Goal: Task Accomplishment & Management: Use online tool/utility

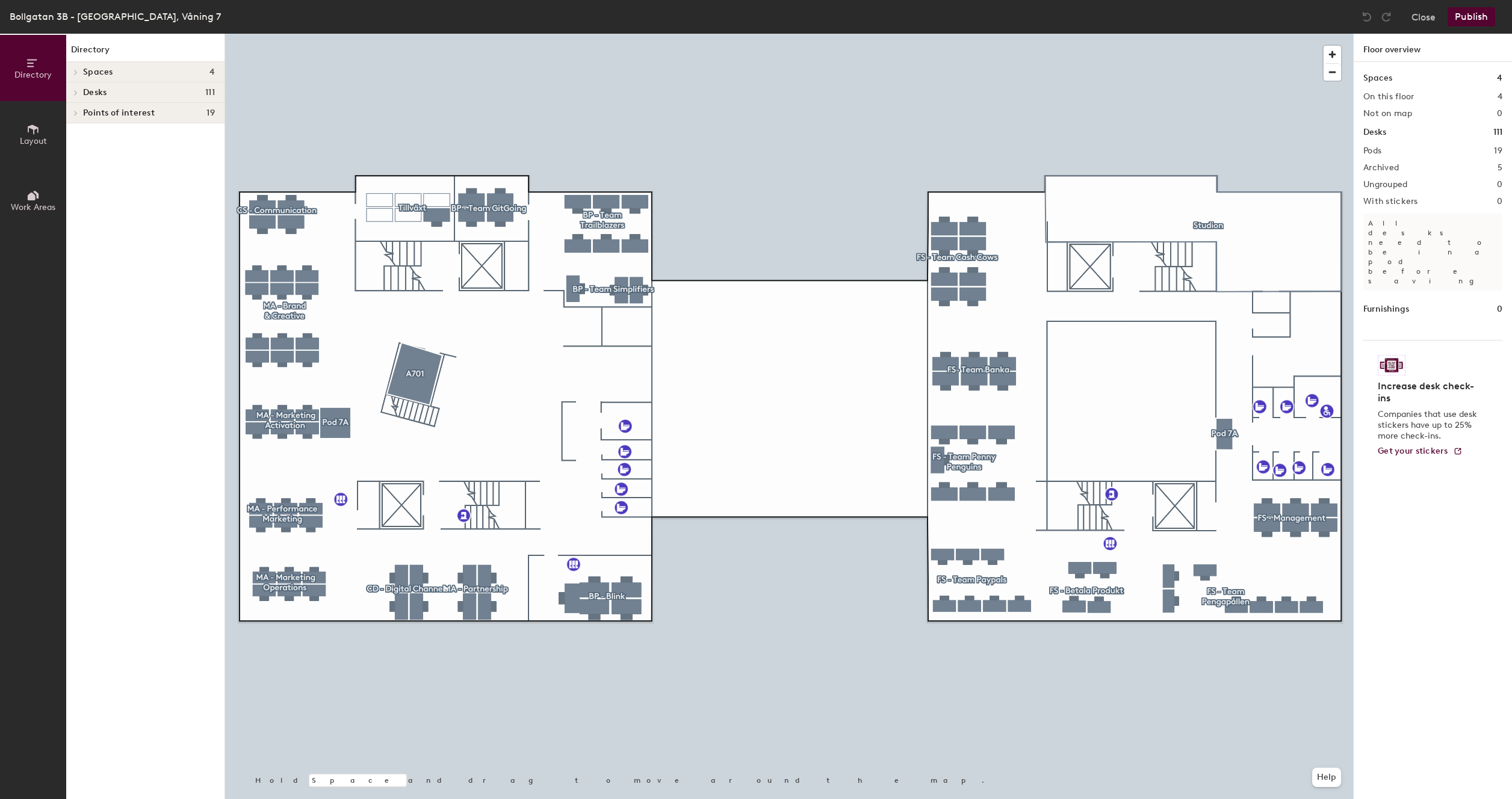
click at [401, 34] on div at bounding box center [789, 34] width 1128 height 0
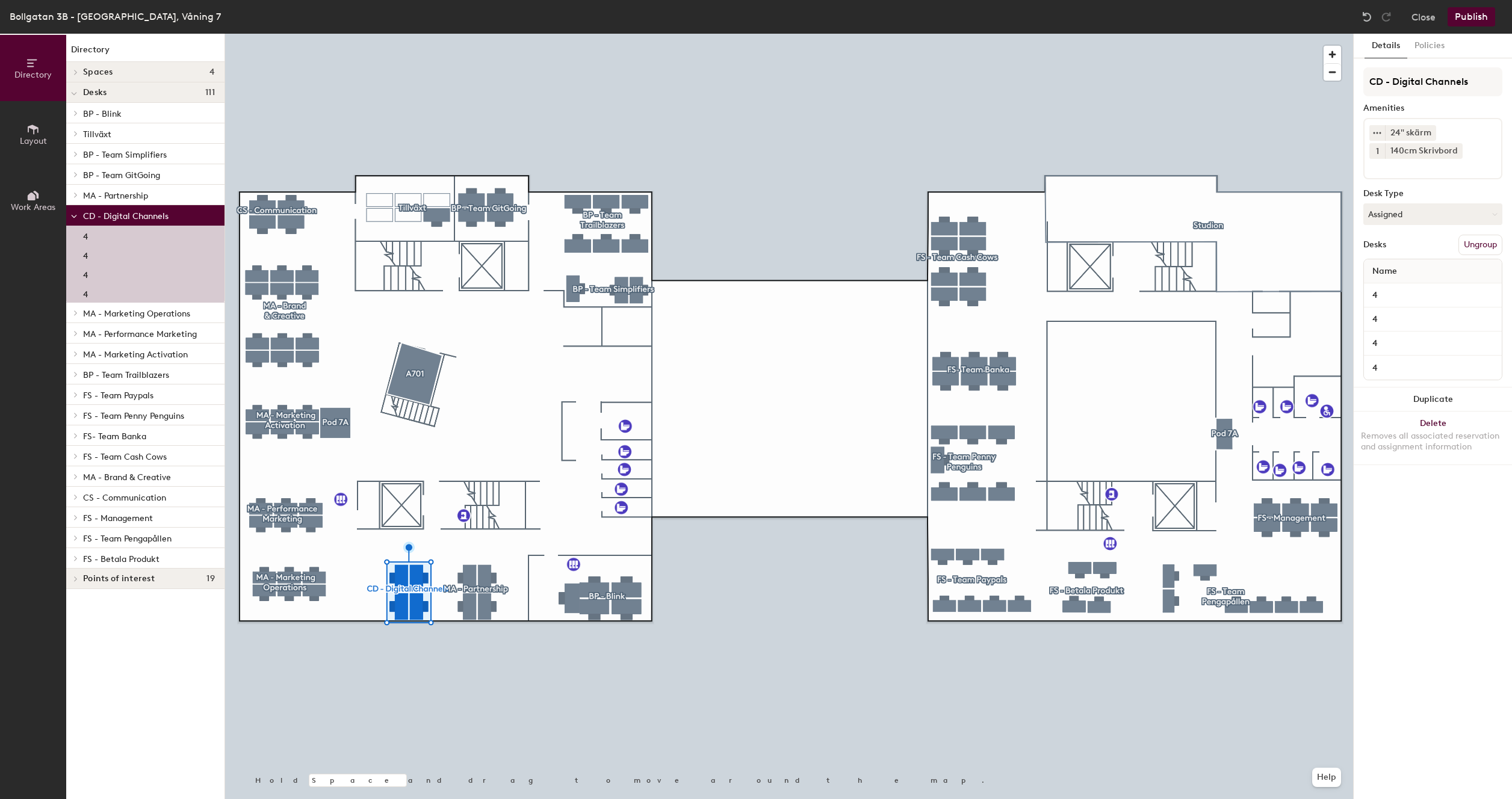
click at [624, 34] on div at bounding box center [789, 34] width 1128 height 0
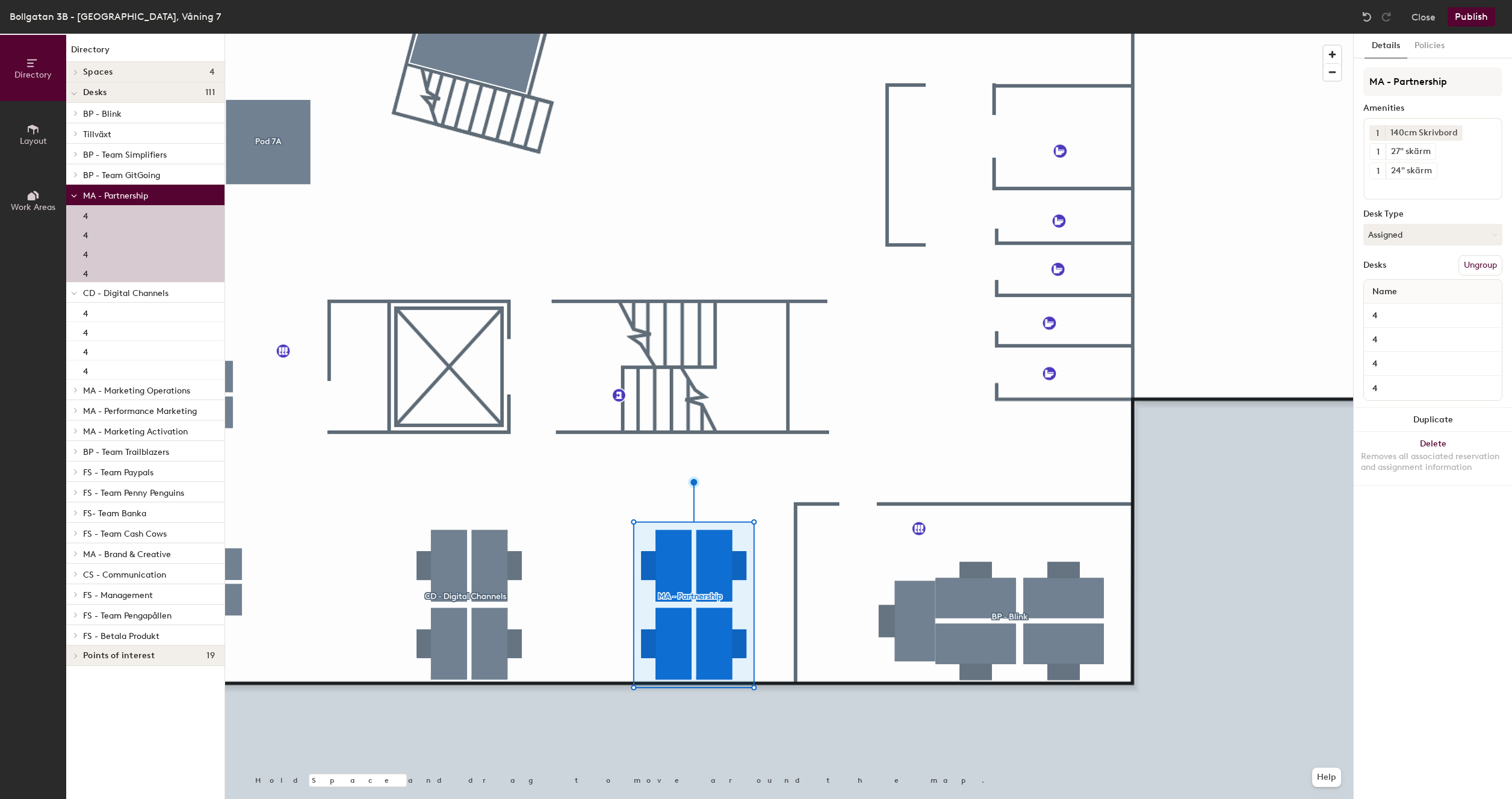
click at [487, 34] on div at bounding box center [789, 34] width 1128 height 0
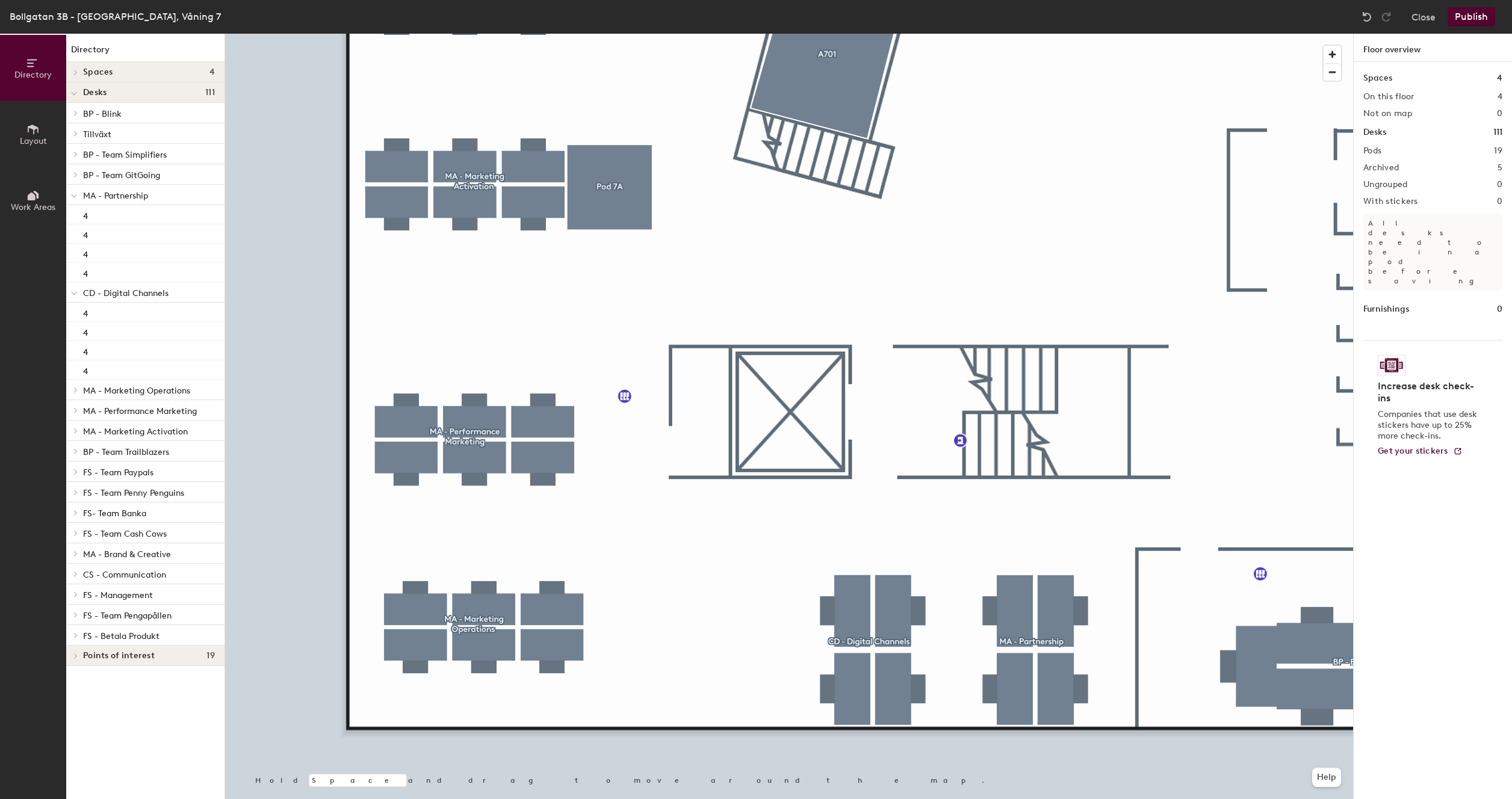
click at [81, 94] on div at bounding box center [74, 92] width 16 height 20
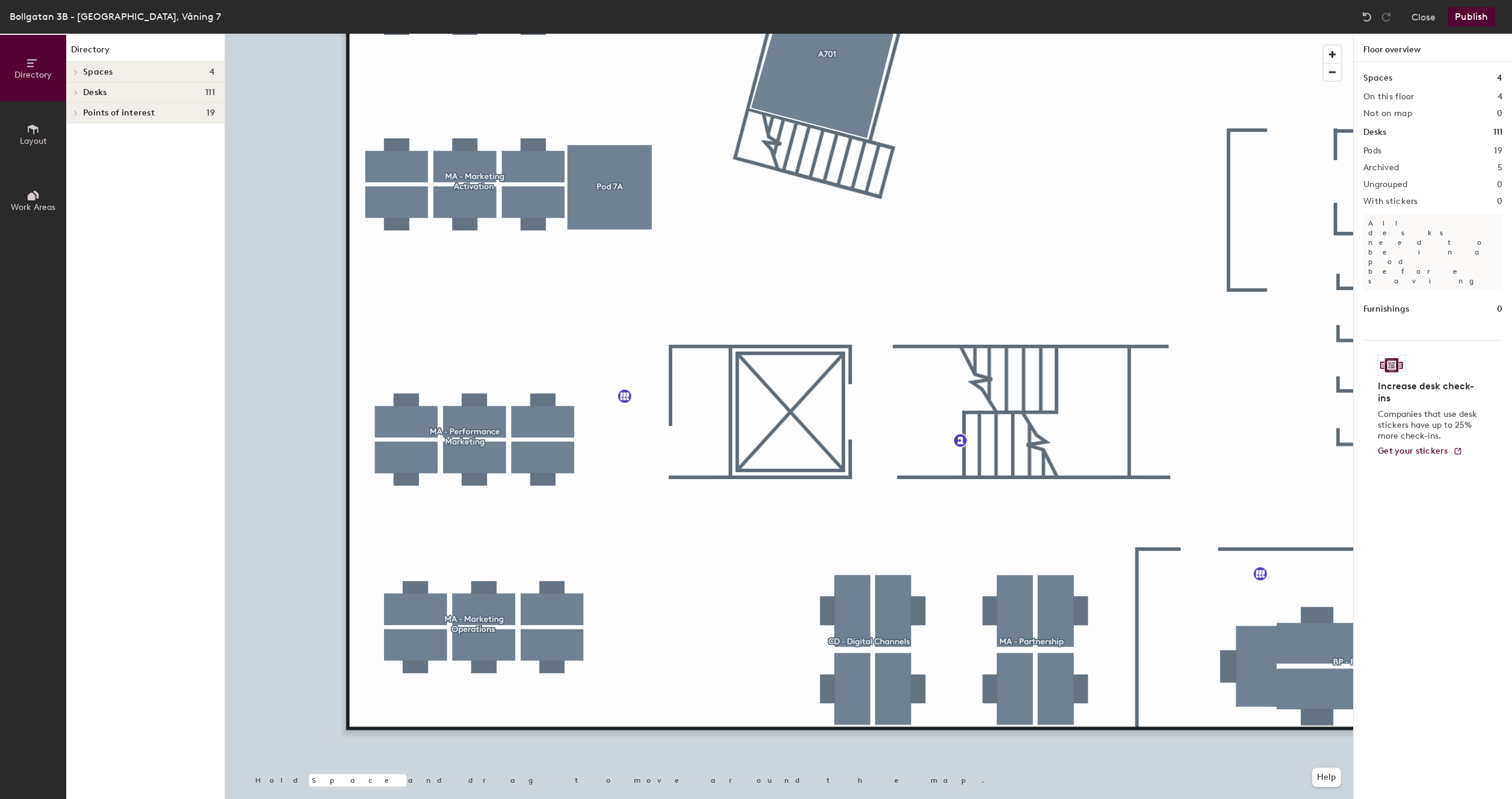
click at [81, 94] on div at bounding box center [75, 92] width 13 height 6
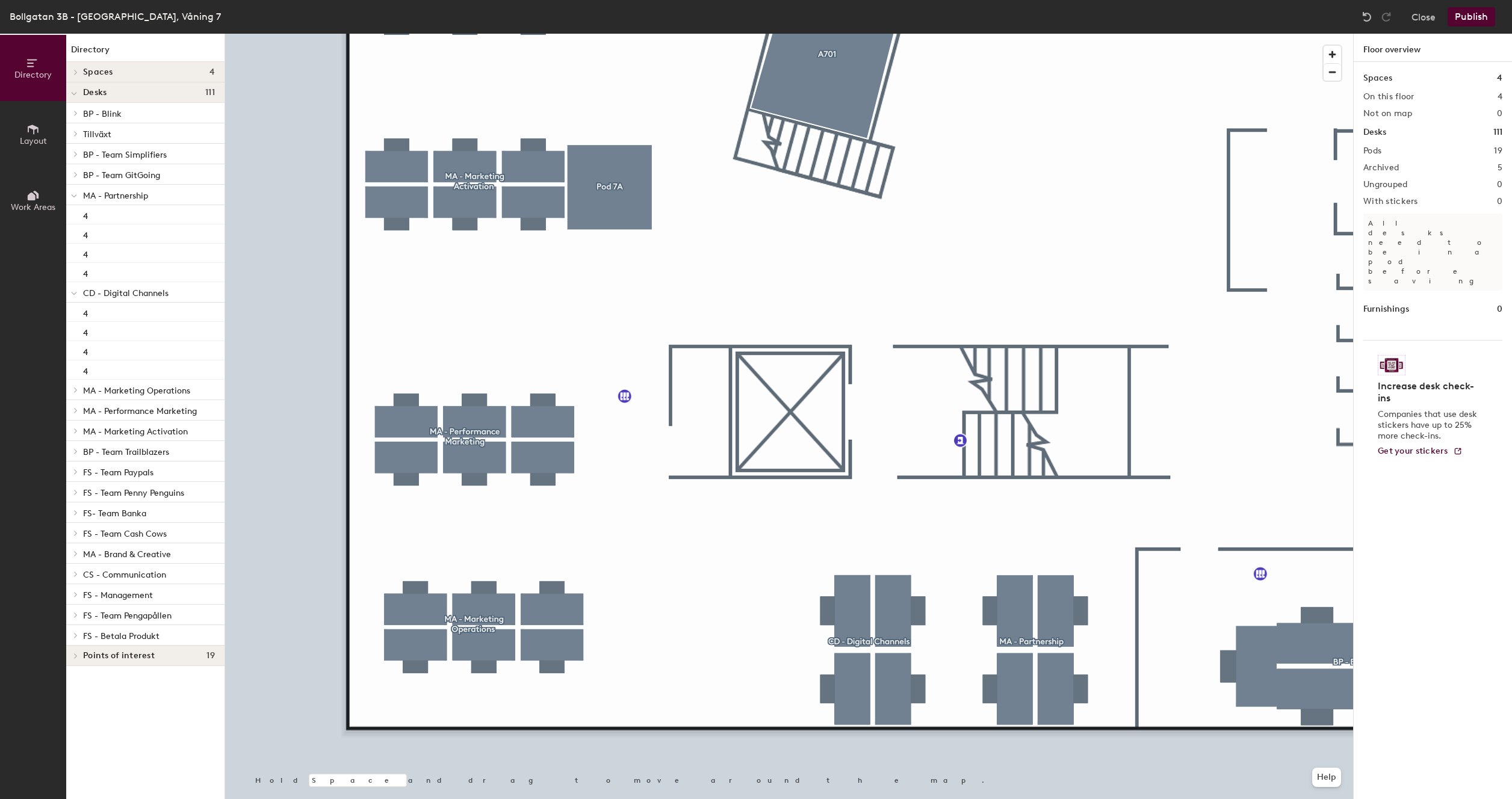
click at [42, 133] on button "Layout" at bounding box center [33, 134] width 66 height 66
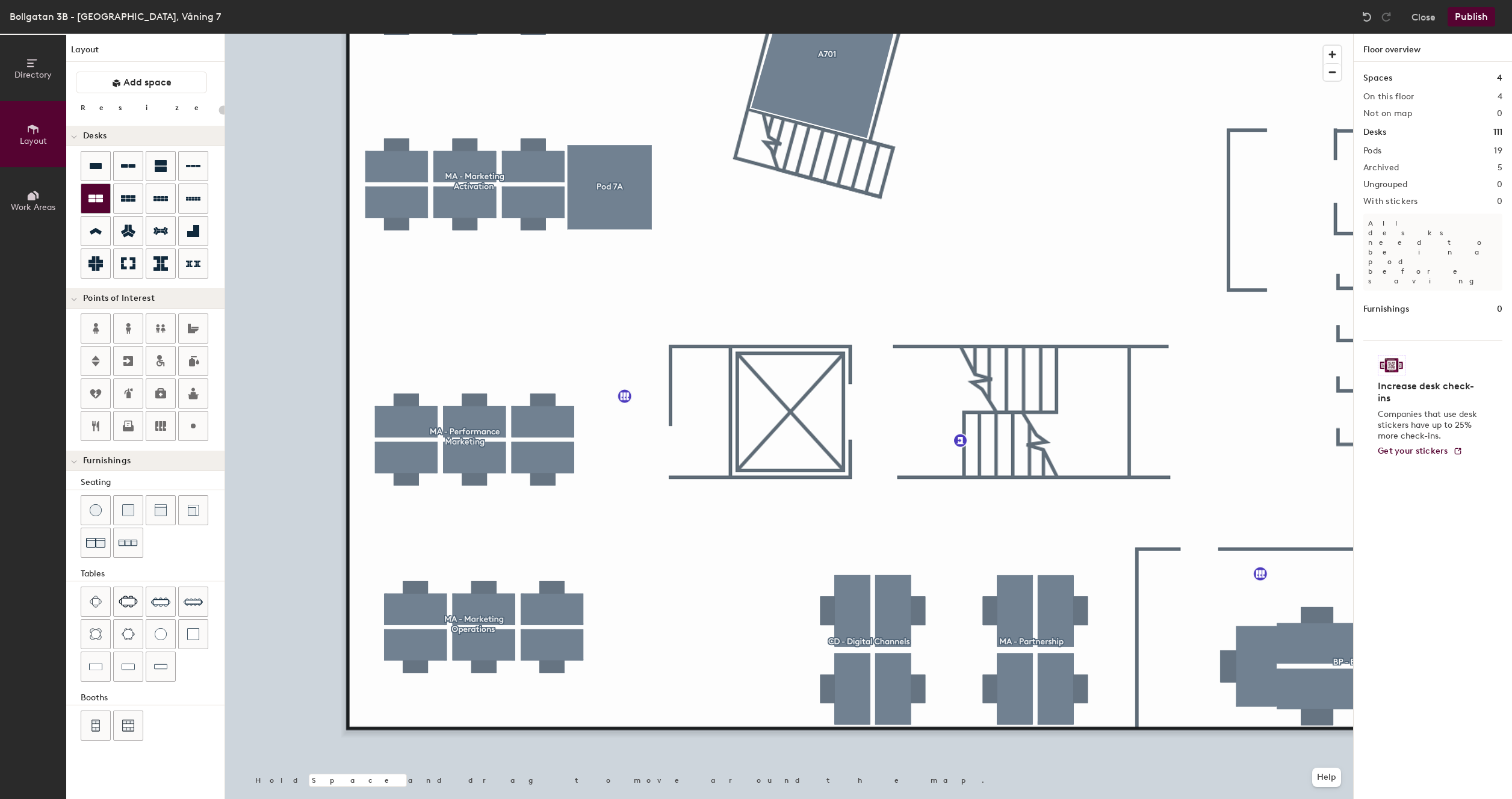
click at [102, 208] on div at bounding box center [95, 198] width 29 height 29
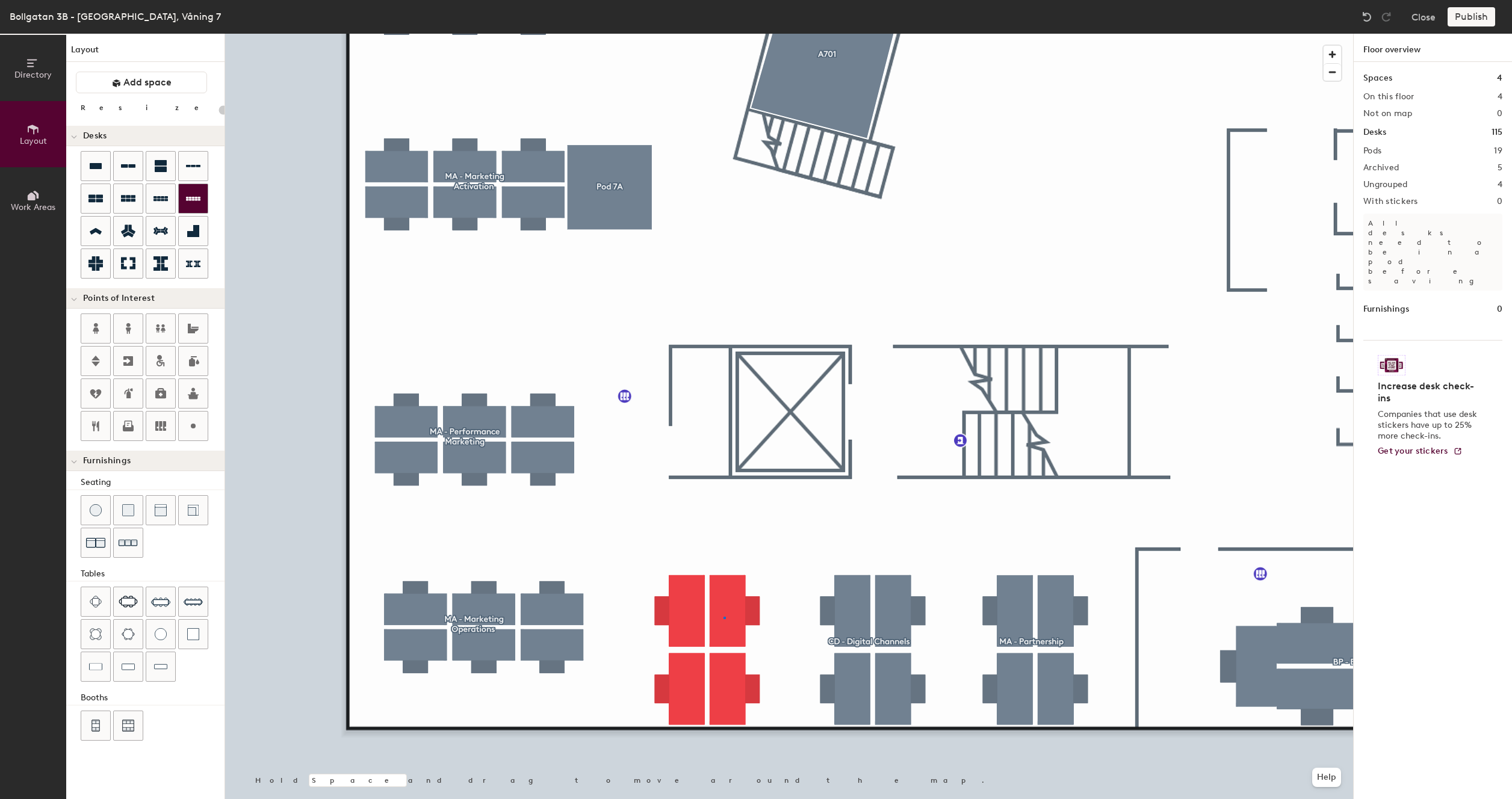
click at [724, 34] on div at bounding box center [789, 34] width 1128 height 0
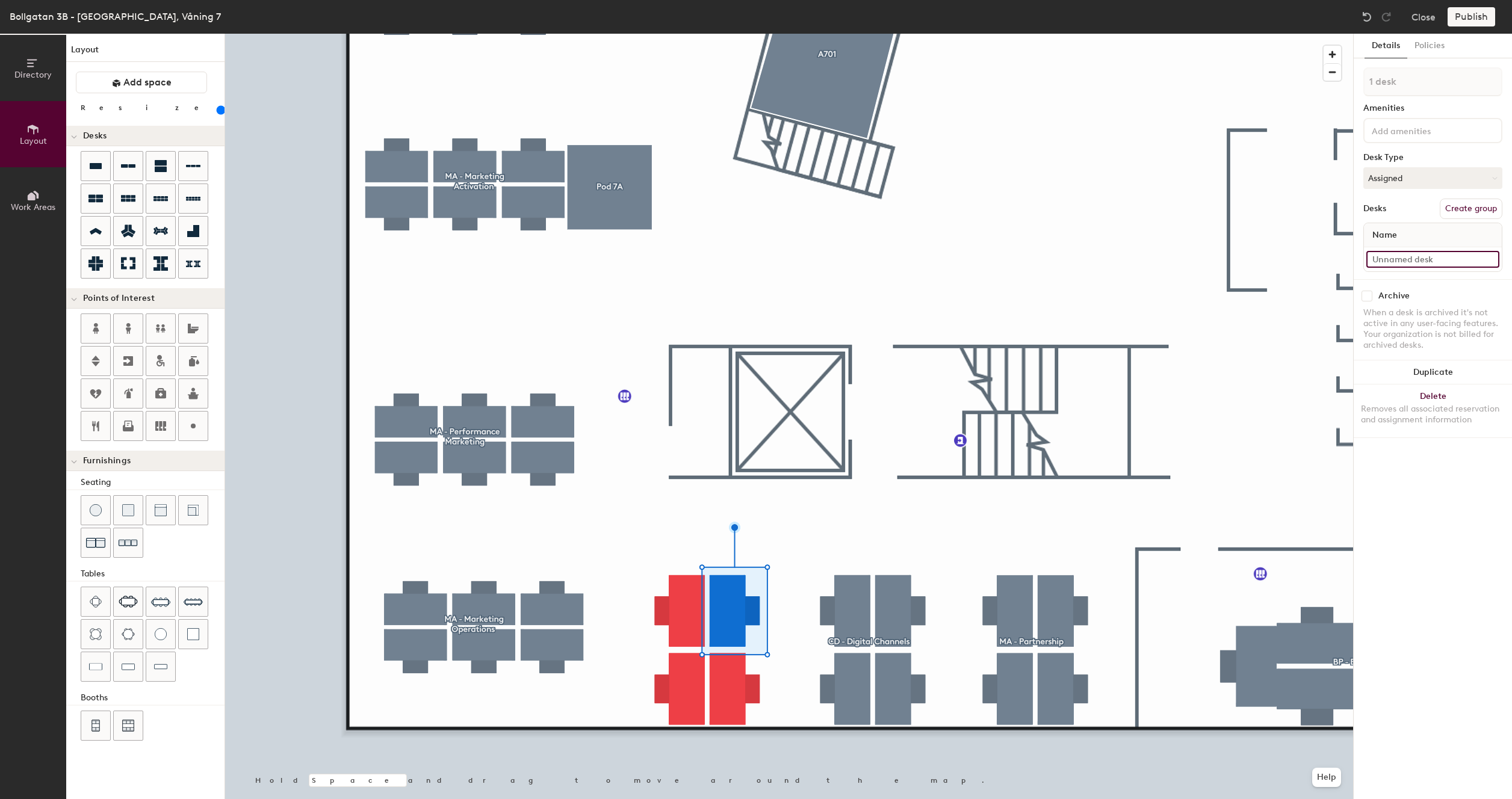
click at [1414, 257] on input at bounding box center [1433, 260] width 133 height 17
click at [1417, 235] on div "Name" at bounding box center [1433, 236] width 138 height 24
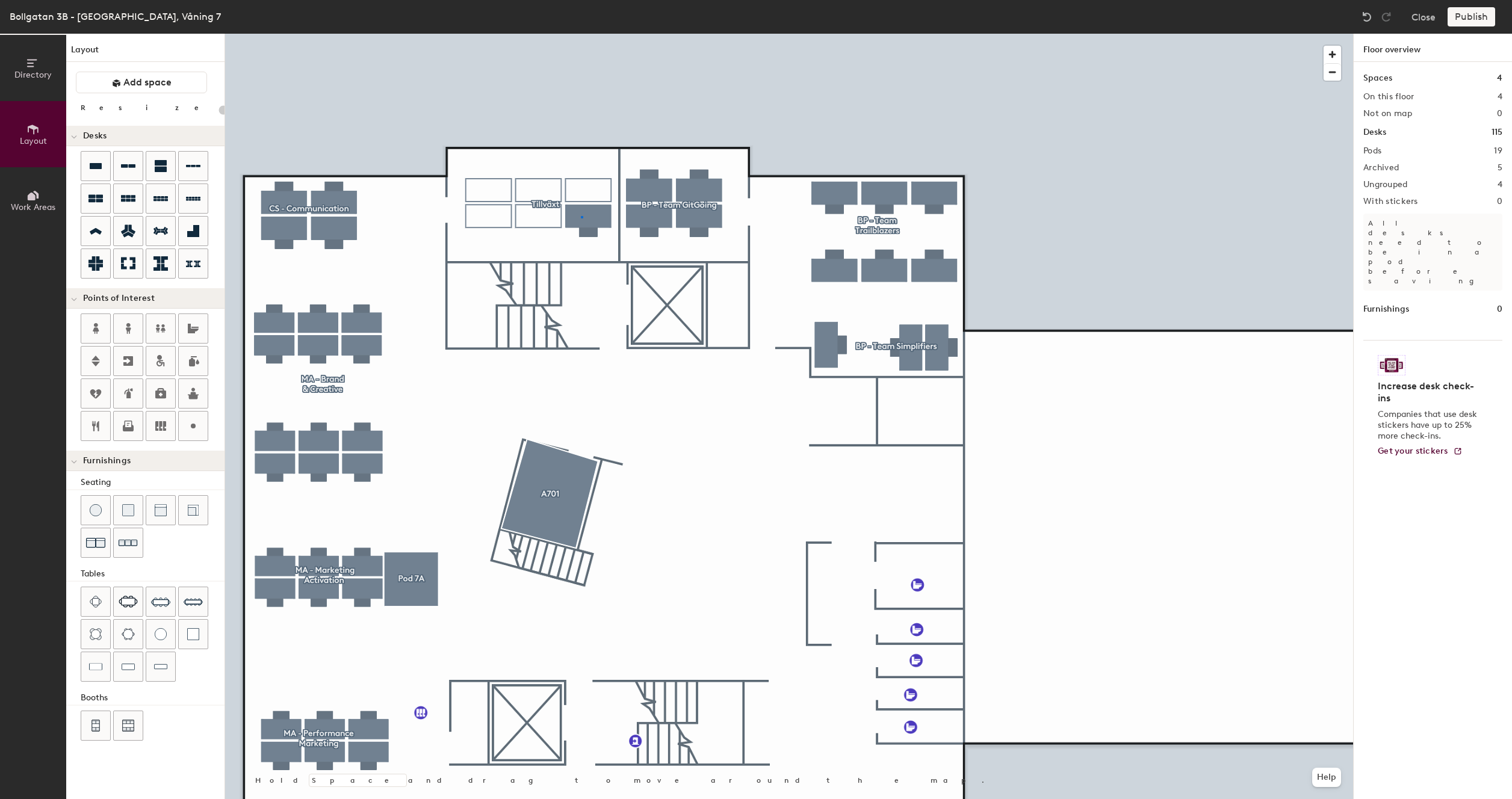
click at [581, 34] on div at bounding box center [789, 34] width 1128 height 0
type input "160"
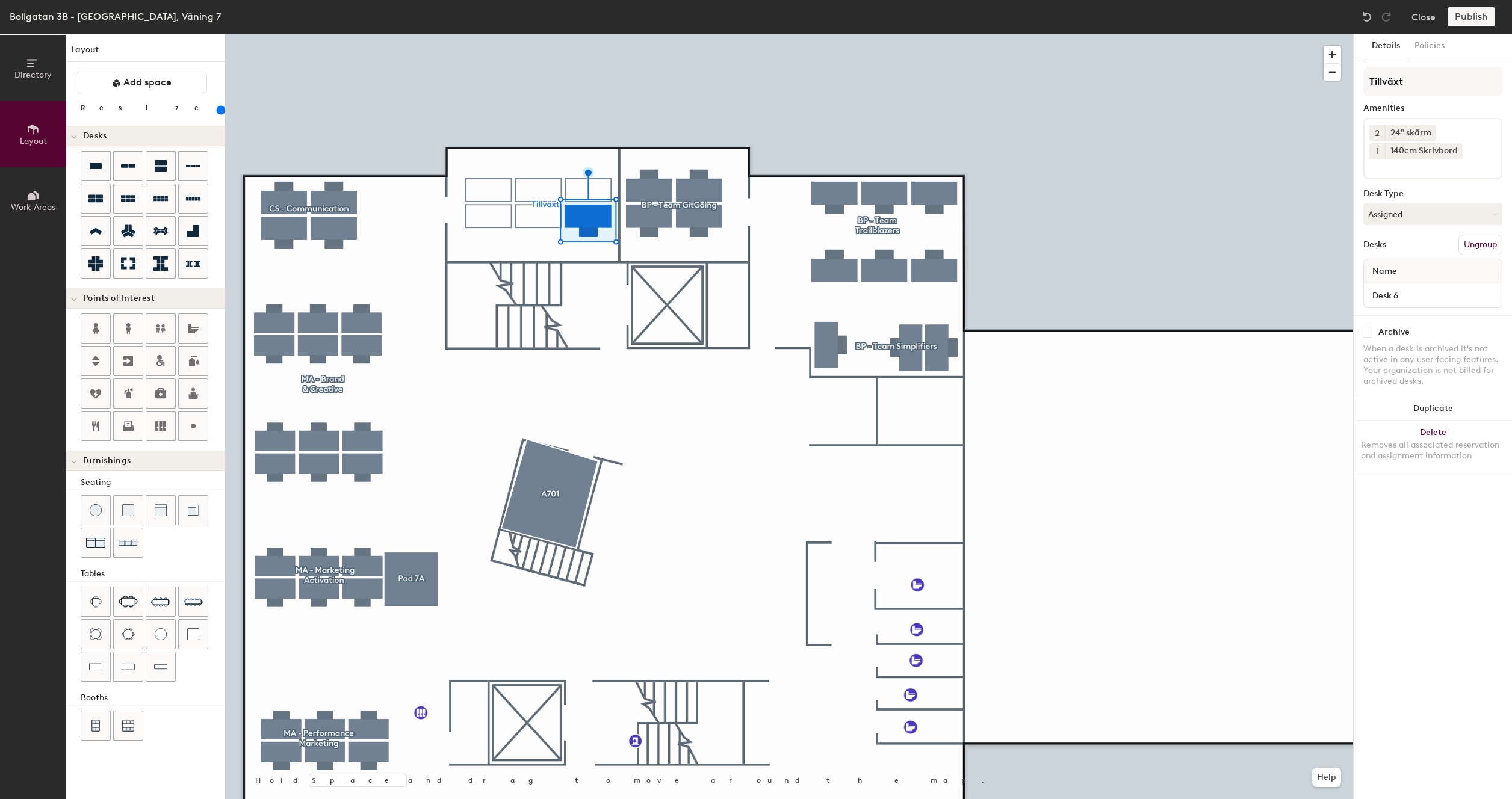
click at [1369, 337] on input "checkbox" at bounding box center [1367, 331] width 11 height 11
checkbox input "true"
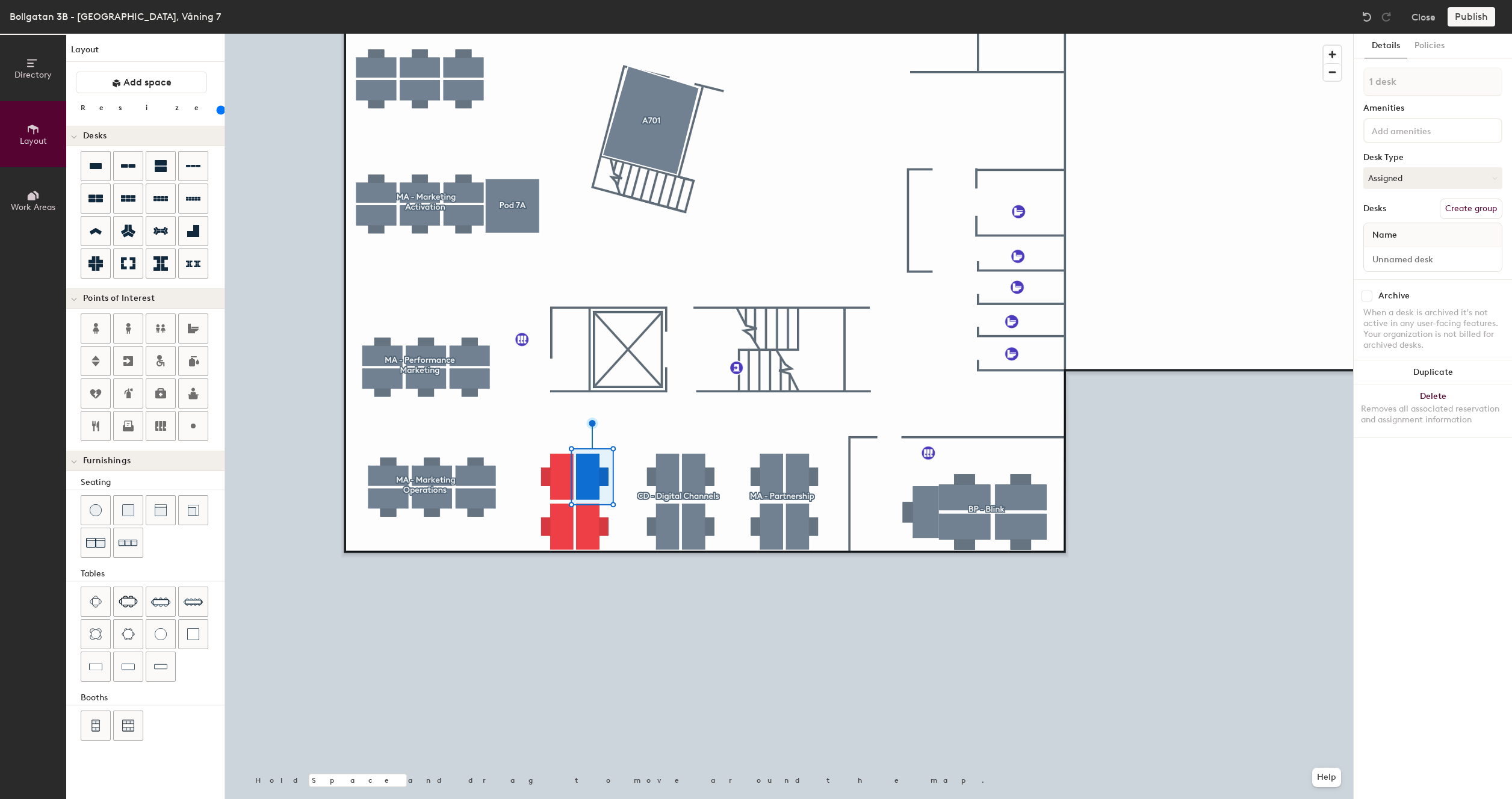
click at [1397, 132] on input at bounding box center [1424, 130] width 109 height 14
click at [1401, 174] on div "140cm Skrivbord" at bounding box center [1433, 177] width 135 height 18
click at [1418, 455] on button "Delete Removes all associated reservation and assignment information" at bounding box center [1433, 429] width 158 height 53
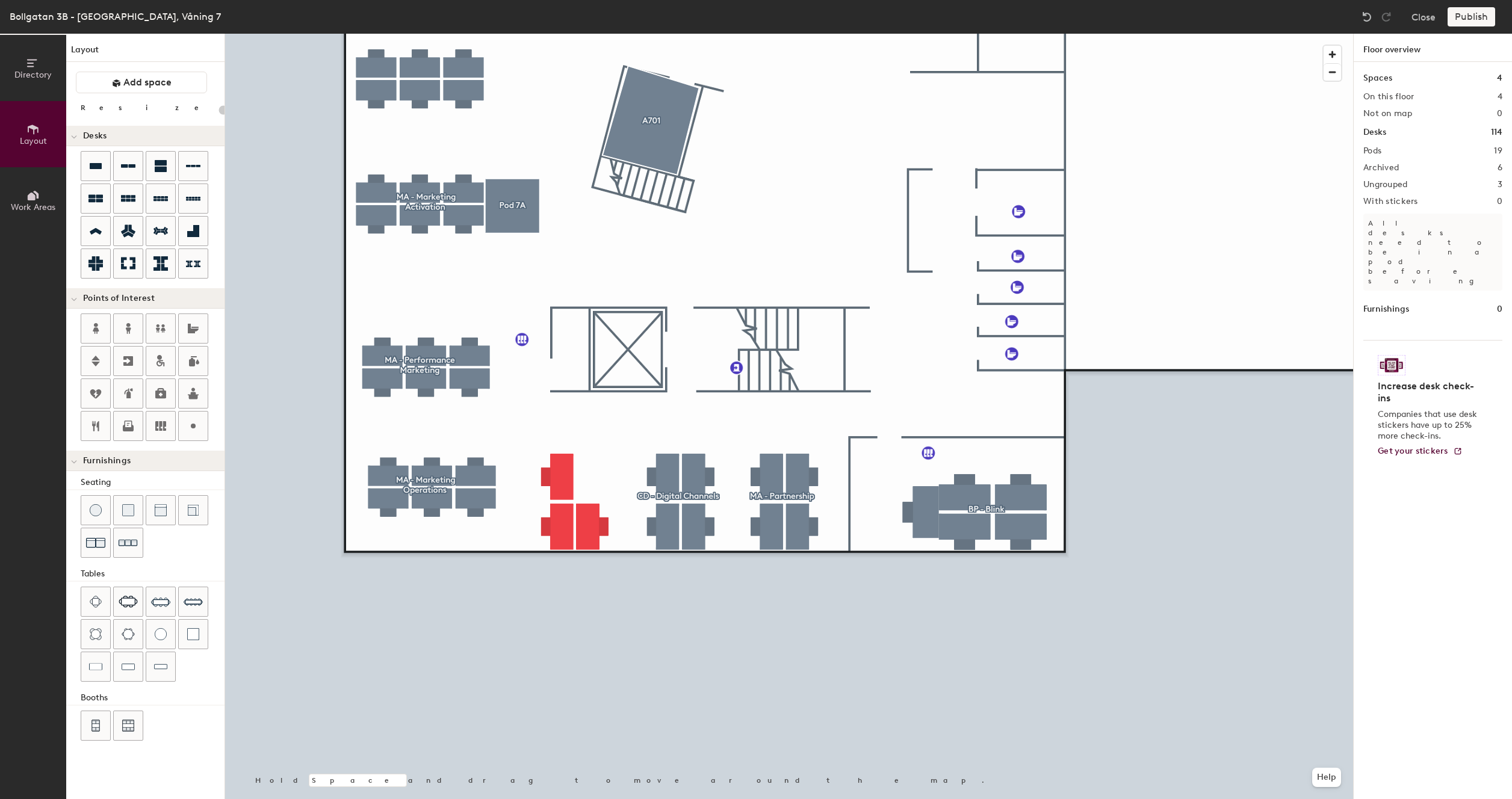
click at [579, 34] on div at bounding box center [789, 34] width 1128 height 0
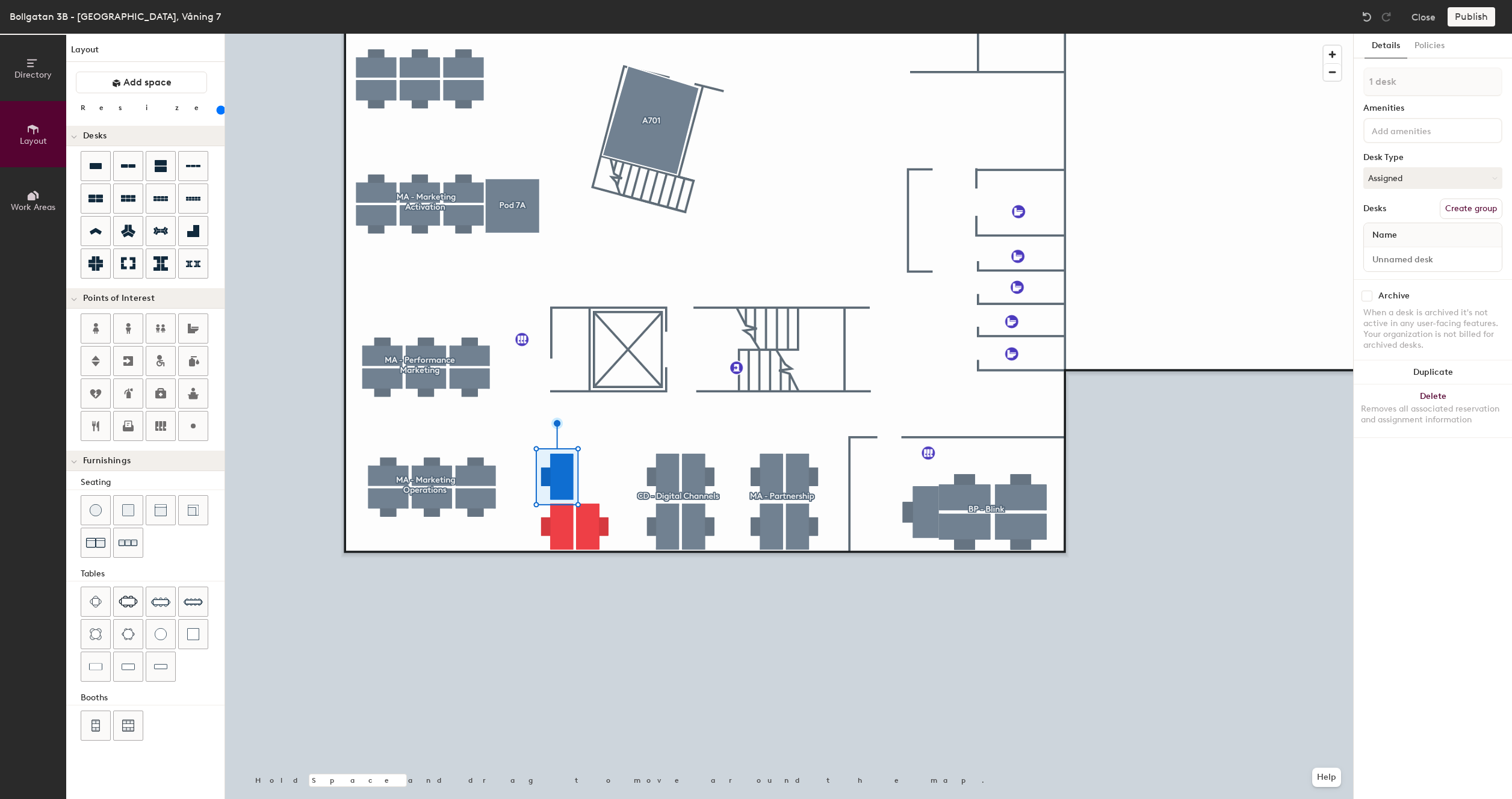
click at [1401, 133] on input at bounding box center [1424, 130] width 109 height 14
click at [1398, 176] on div "140cm Skrivbord" at bounding box center [1433, 177] width 135 height 18
click at [1409, 501] on div "Details Policies 1 desk Amenities 1 140cm Skrivbord Desk Type Assigned Desks Cr…" at bounding box center [1433, 416] width 158 height 765
click at [1186, 34] on div at bounding box center [789, 34] width 1128 height 0
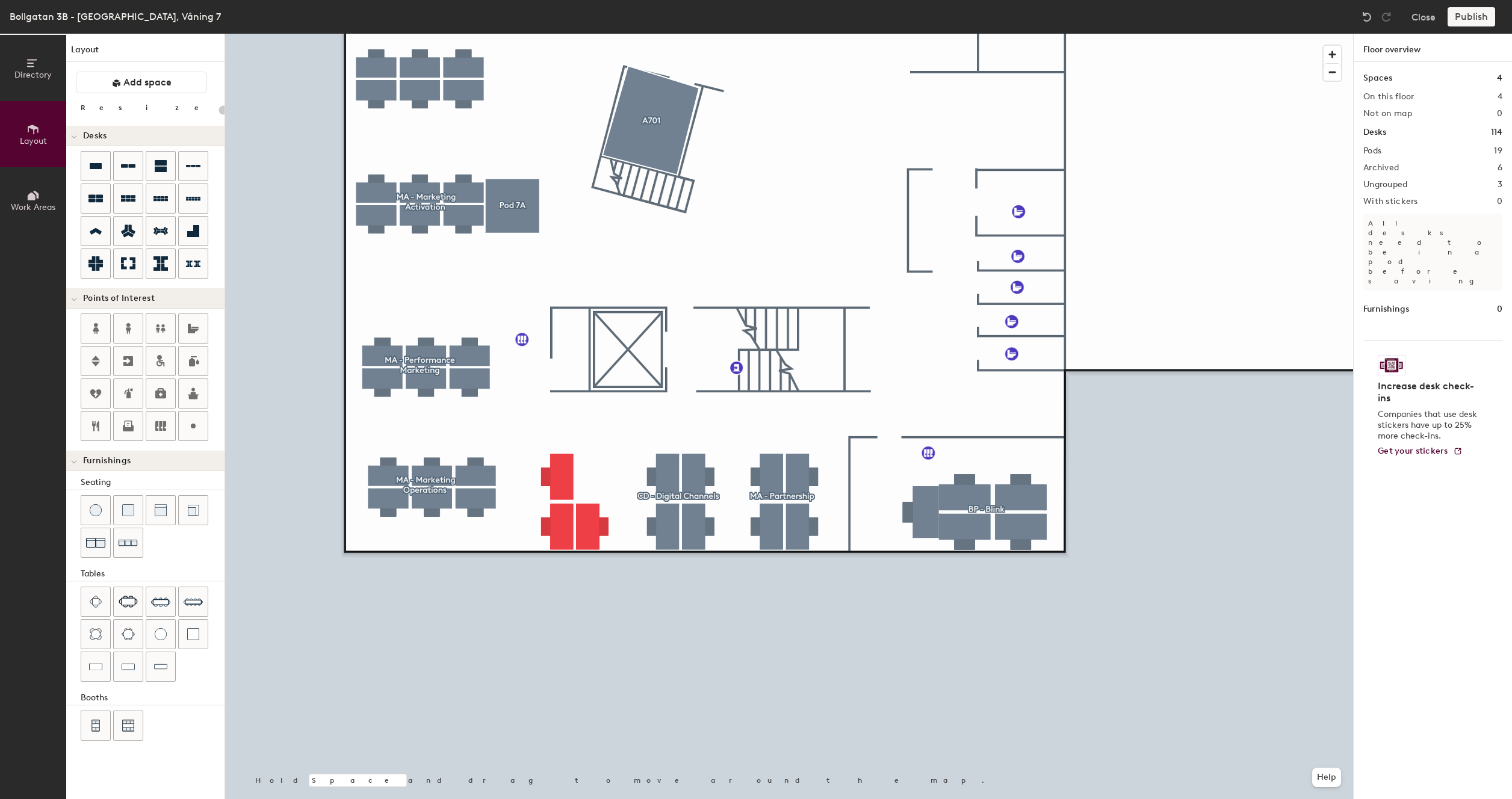
click at [596, 34] on div at bounding box center [789, 34] width 1128 height 0
click at [1372, 16] on img at bounding box center [1367, 16] width 12 height 12
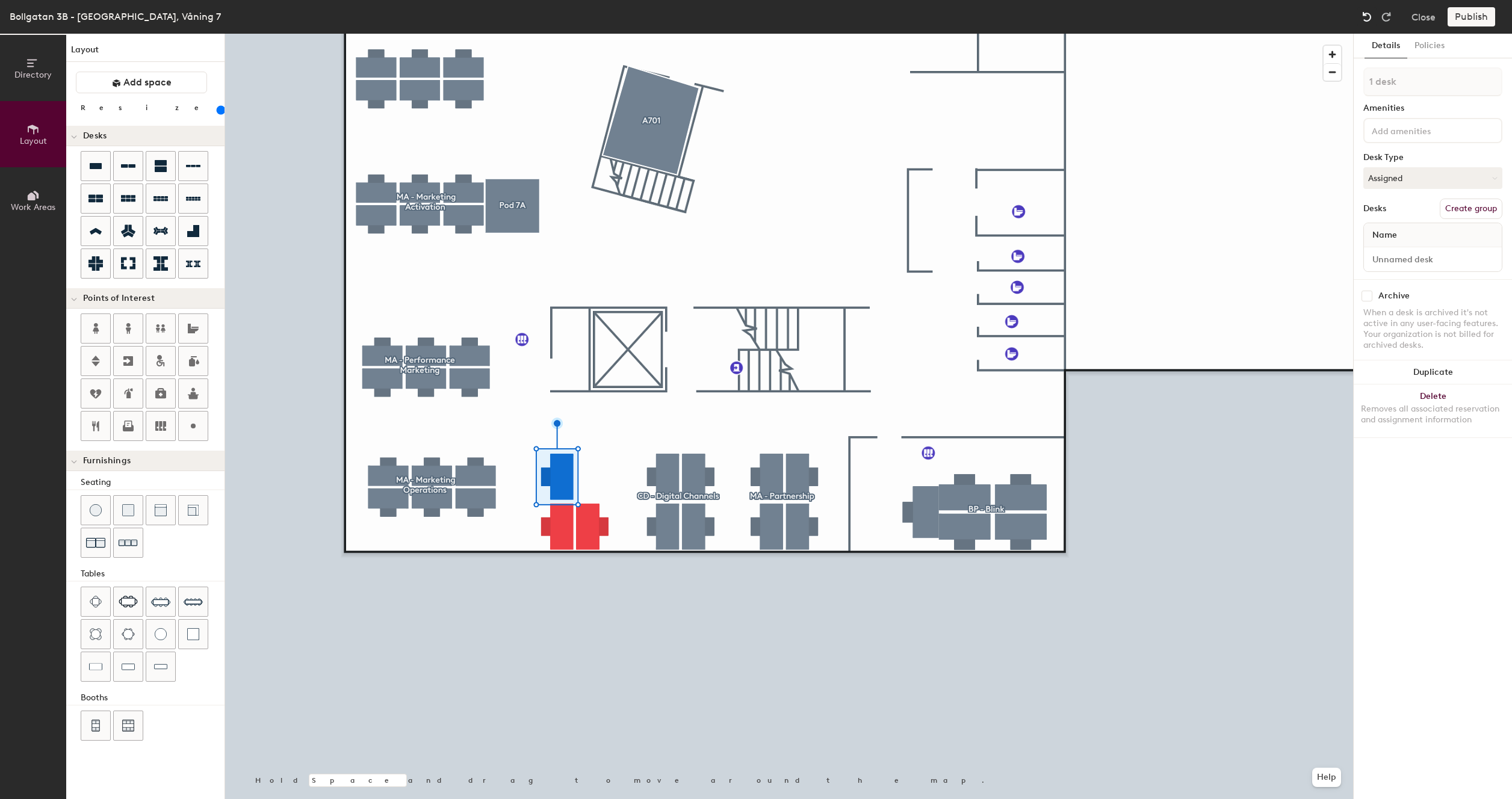
click at [1372, 16] on img at bounding box center [1367, 16] width 12 height 12
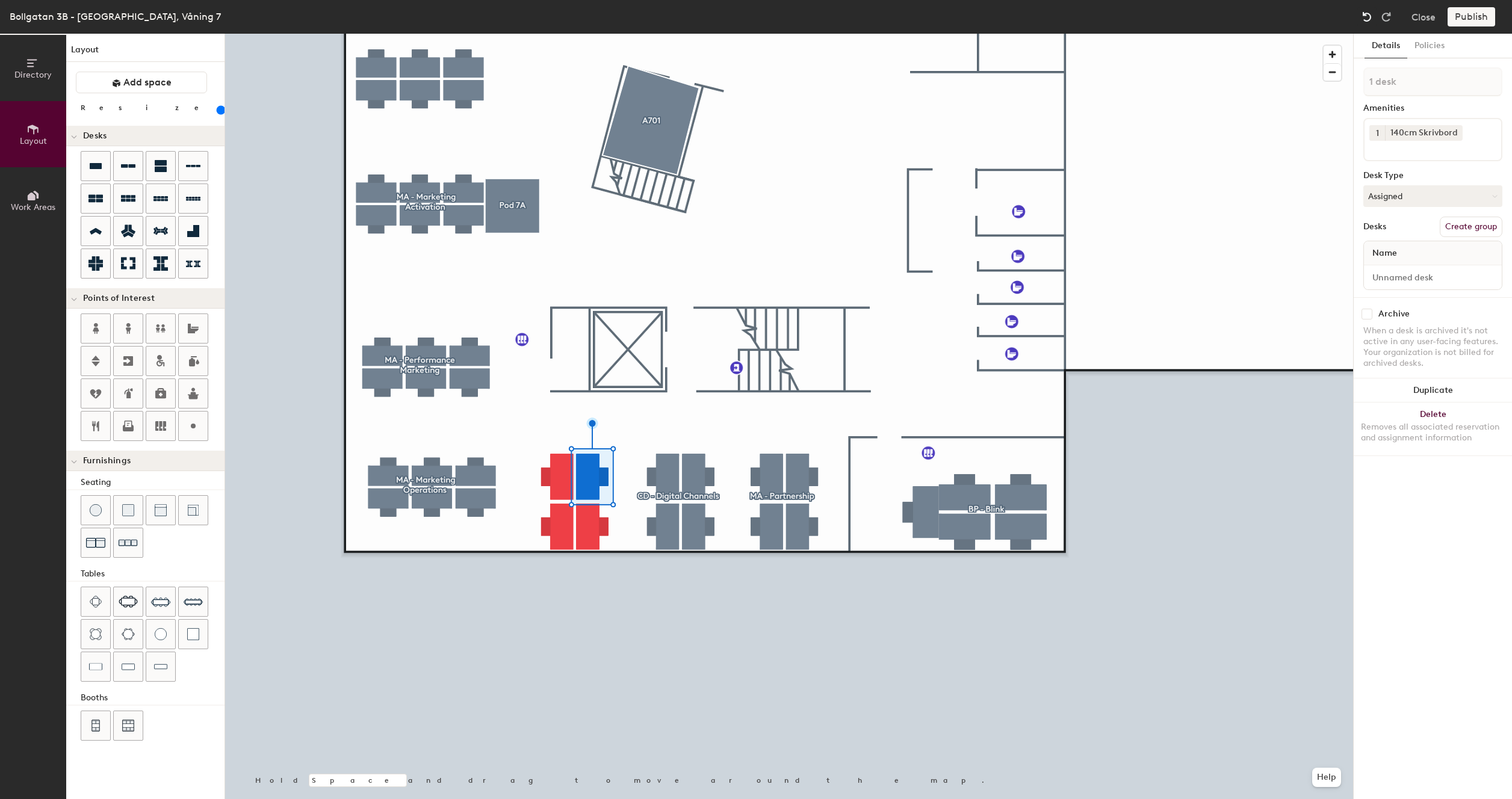
click at [1372, 16] on img at bounding box center [1367, 16] width 12 height 12
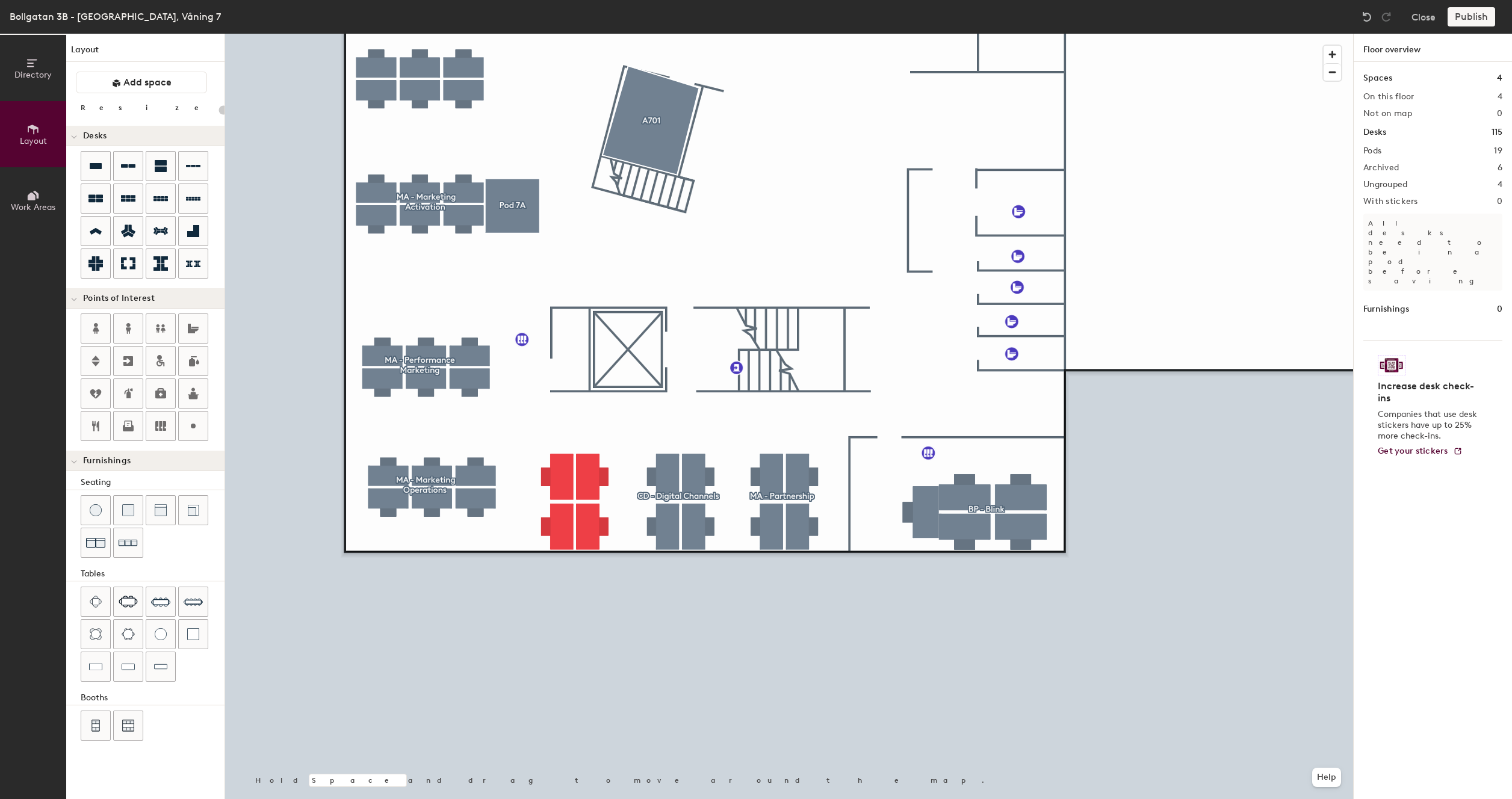
click at [561, 34] on div at bounding box center [789, 34] width 1128 height 0
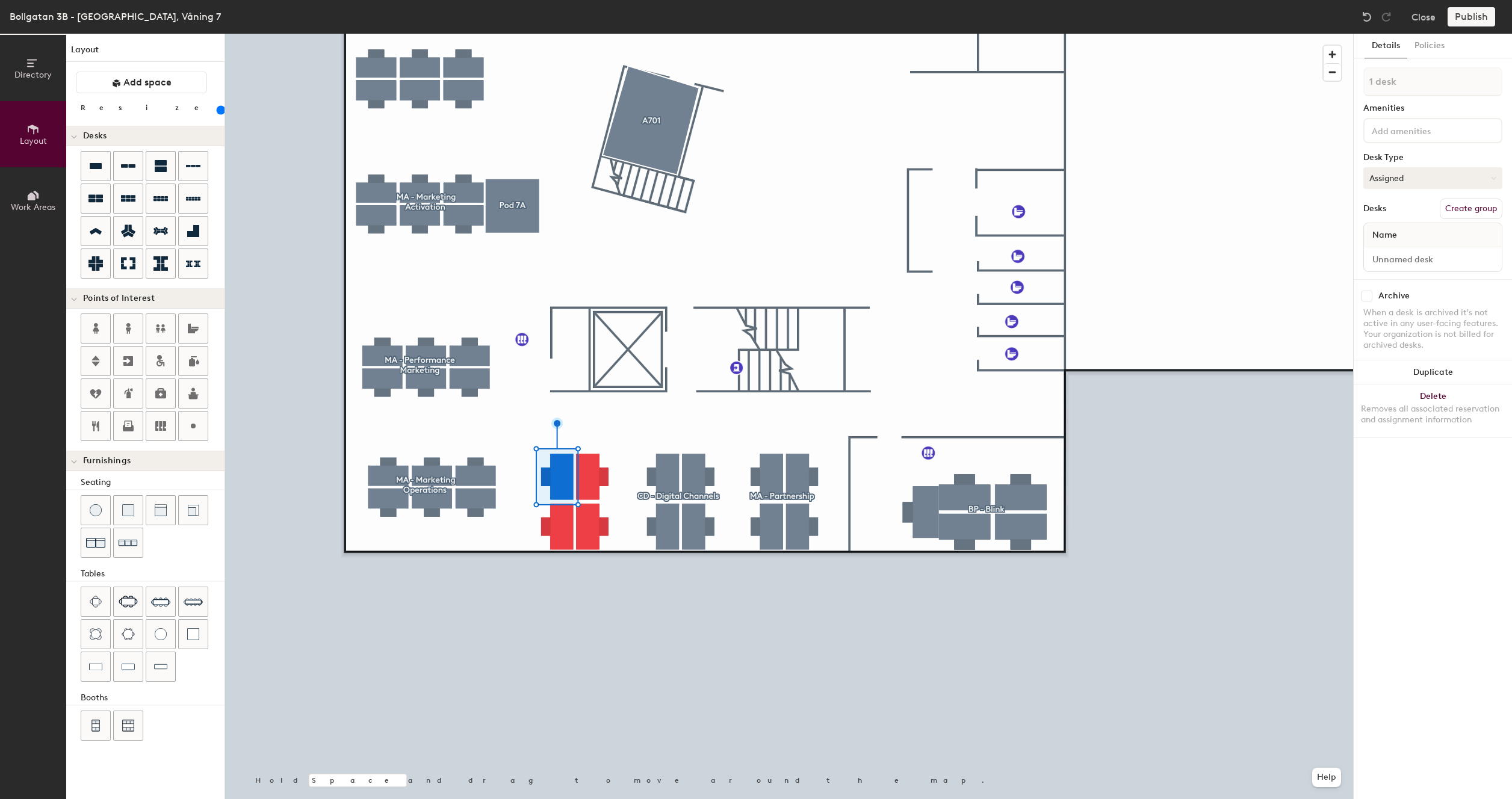
click at [1401, 183] on button "Assigned" at bounding box center [1433, 178] width 139 height 22
click at [1406, 267] on input at bounding box center [1433, 260] width 133 height 17
click at [1405, 235] on div "Name" at bounding box center [1433, 236] width 138 height 24
click at [1416, 134] on input at bounding box center [1424, 130] width 109 height 14
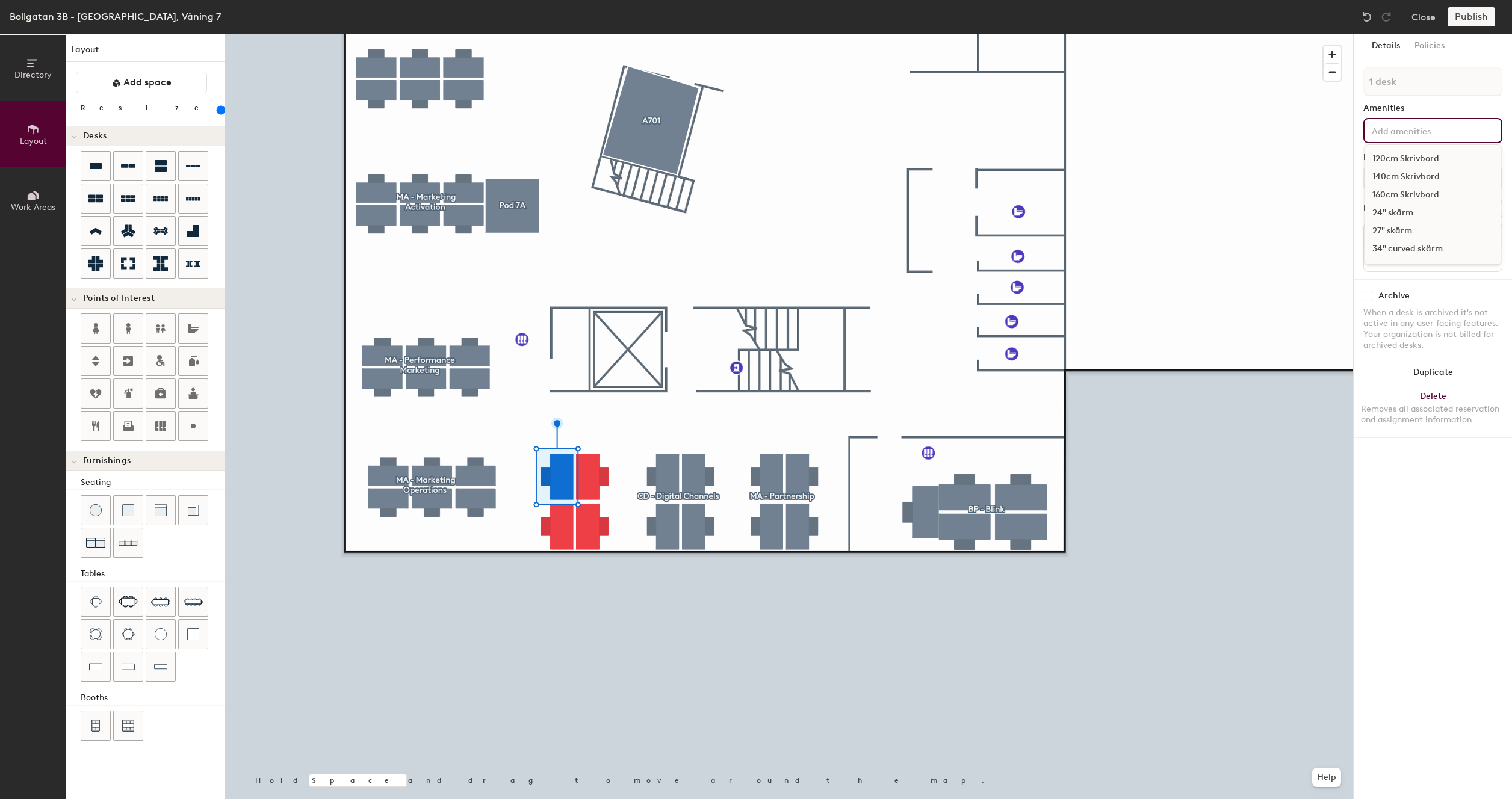
click at [1415, 175] on div "140cm Skrivbord" at bounding box center [1433, 177] width 135 height 18
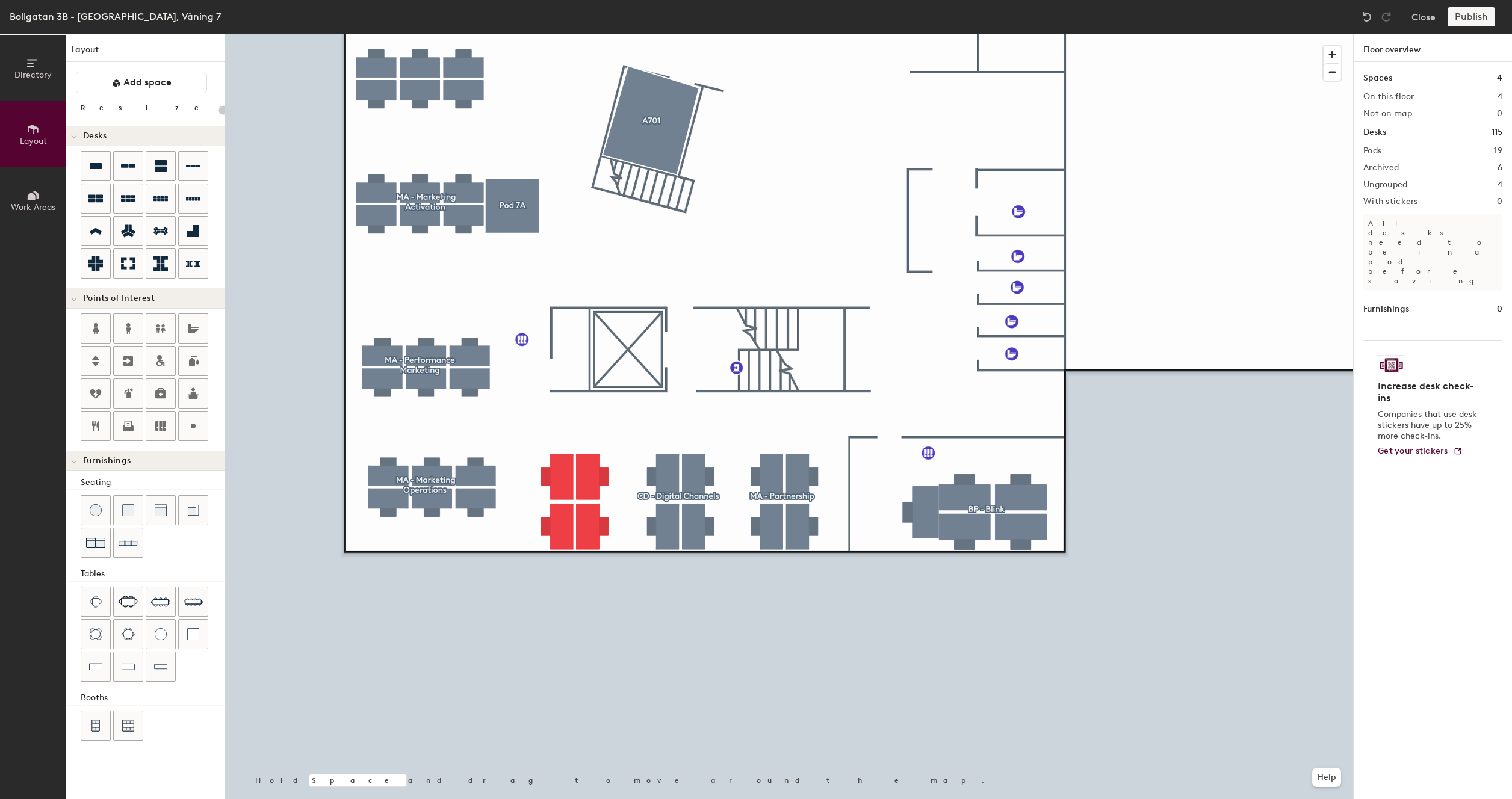
click at [589, 34] on div at bounding box center [789, 34] width 1128 height 0
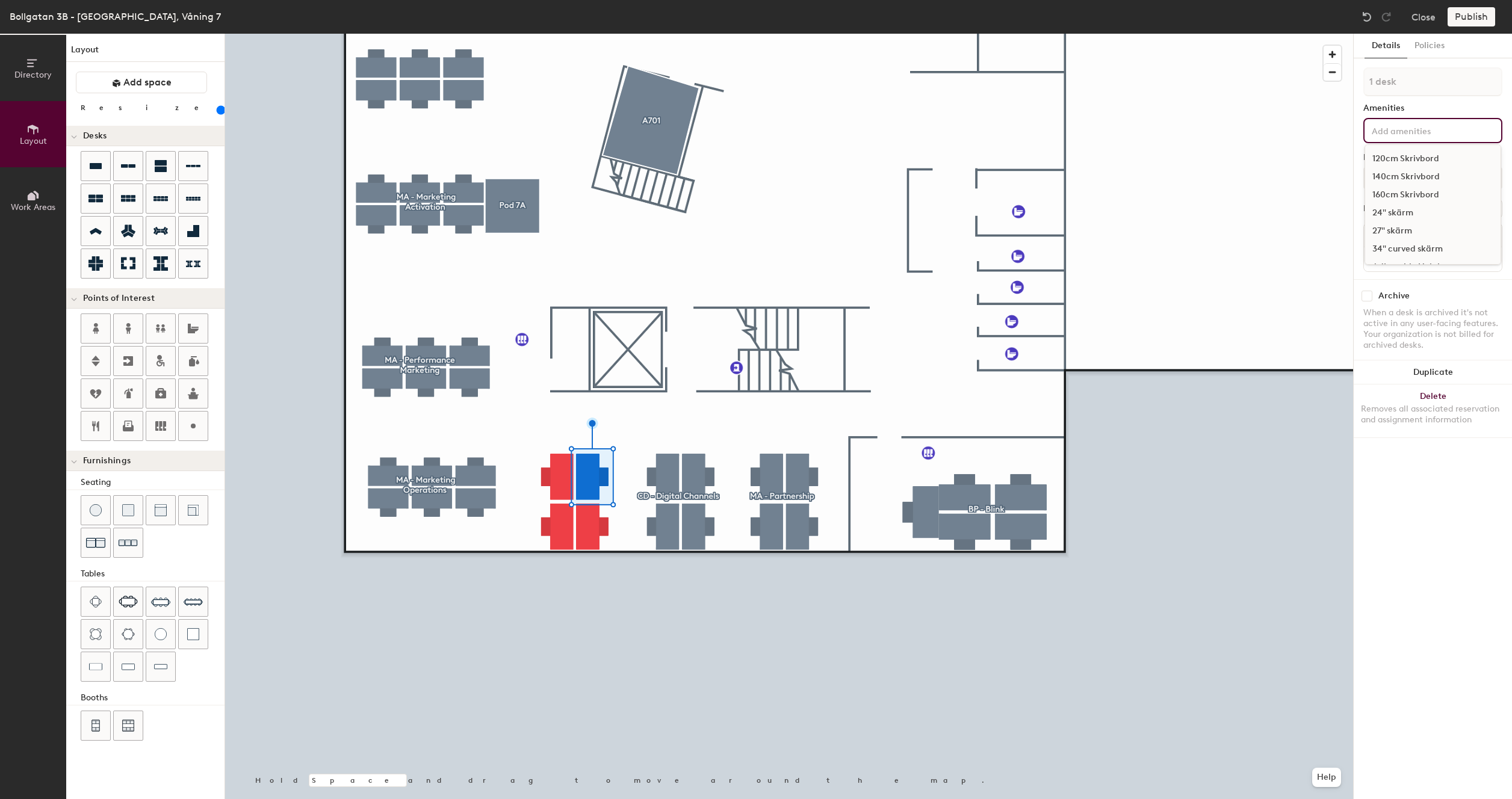
click at [1389, 133] on input at bounding box center [1424, 130] width 109 height 14
click at [1384, 174] on div "140cm Skrivbord" at bounding box center [1433, 177] width 135 height 18
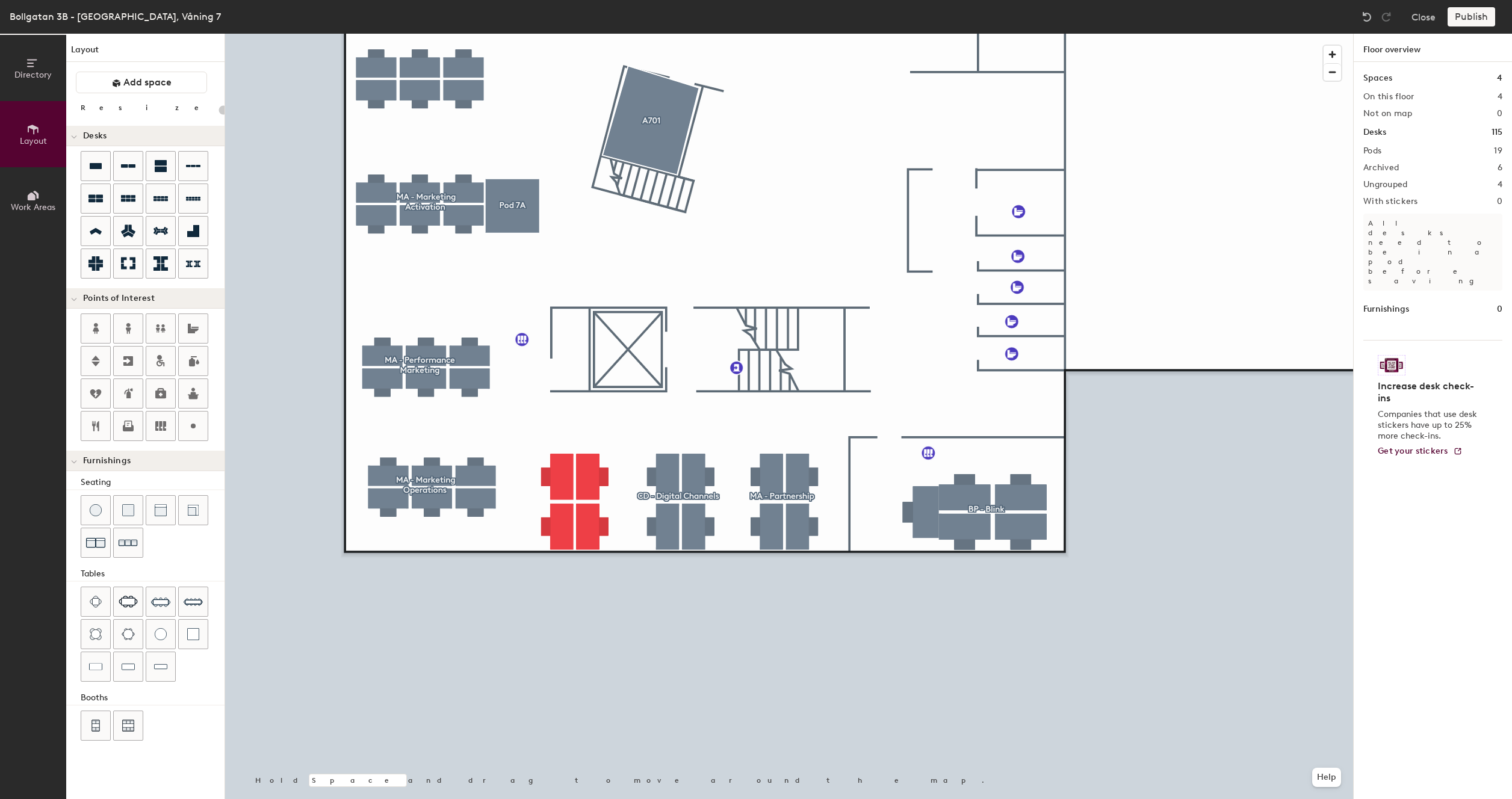
click at [568, 34] on div at bounding box center [789, 34] width 1128 height 0
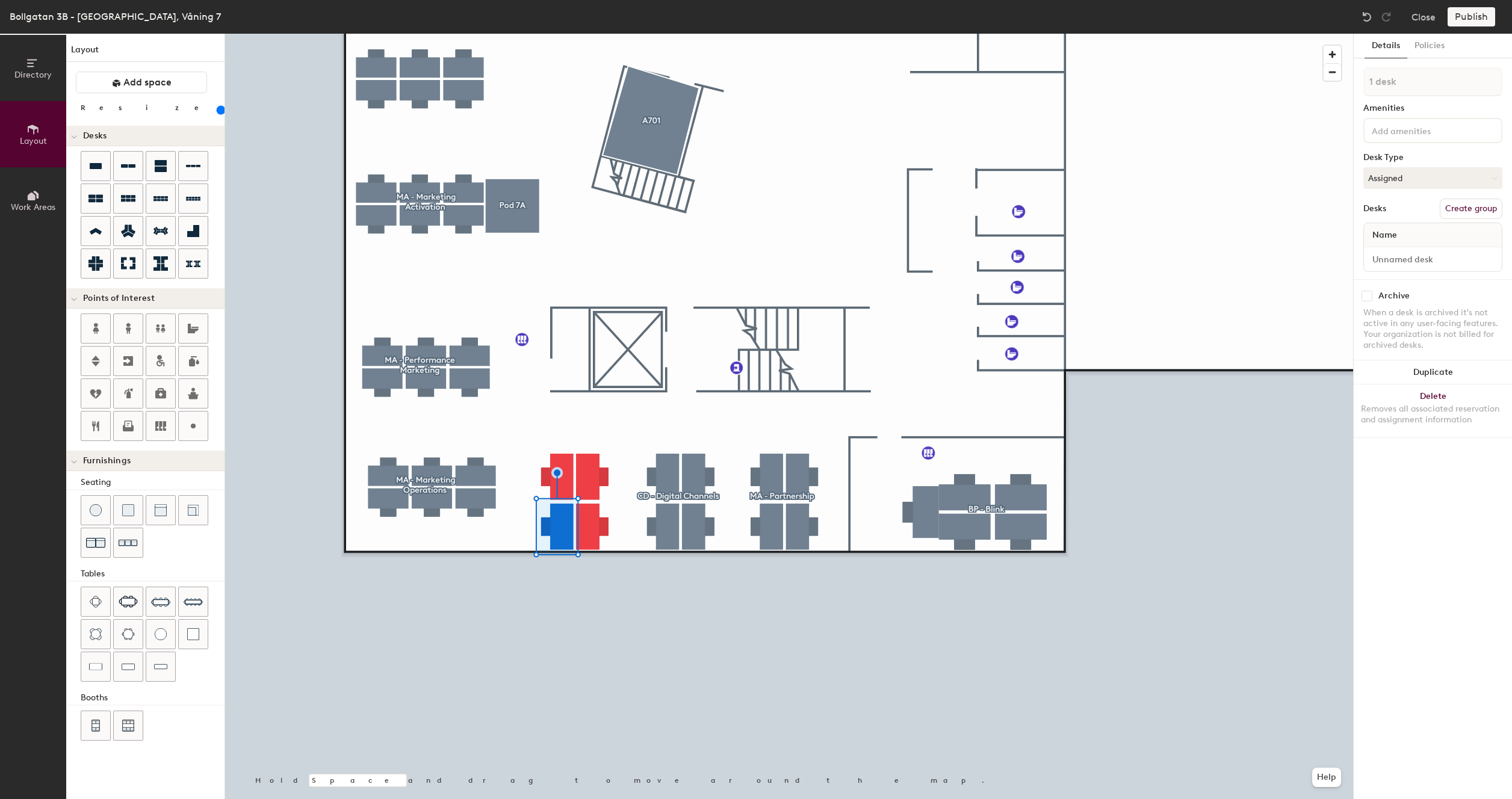
click at [1401, 134] on input at bounding box center [1424, 130] width 109 height 14
click at [1401, 173] on div "140cm Skrivbord" at bounding box center [1433, 177] width 135 height 18
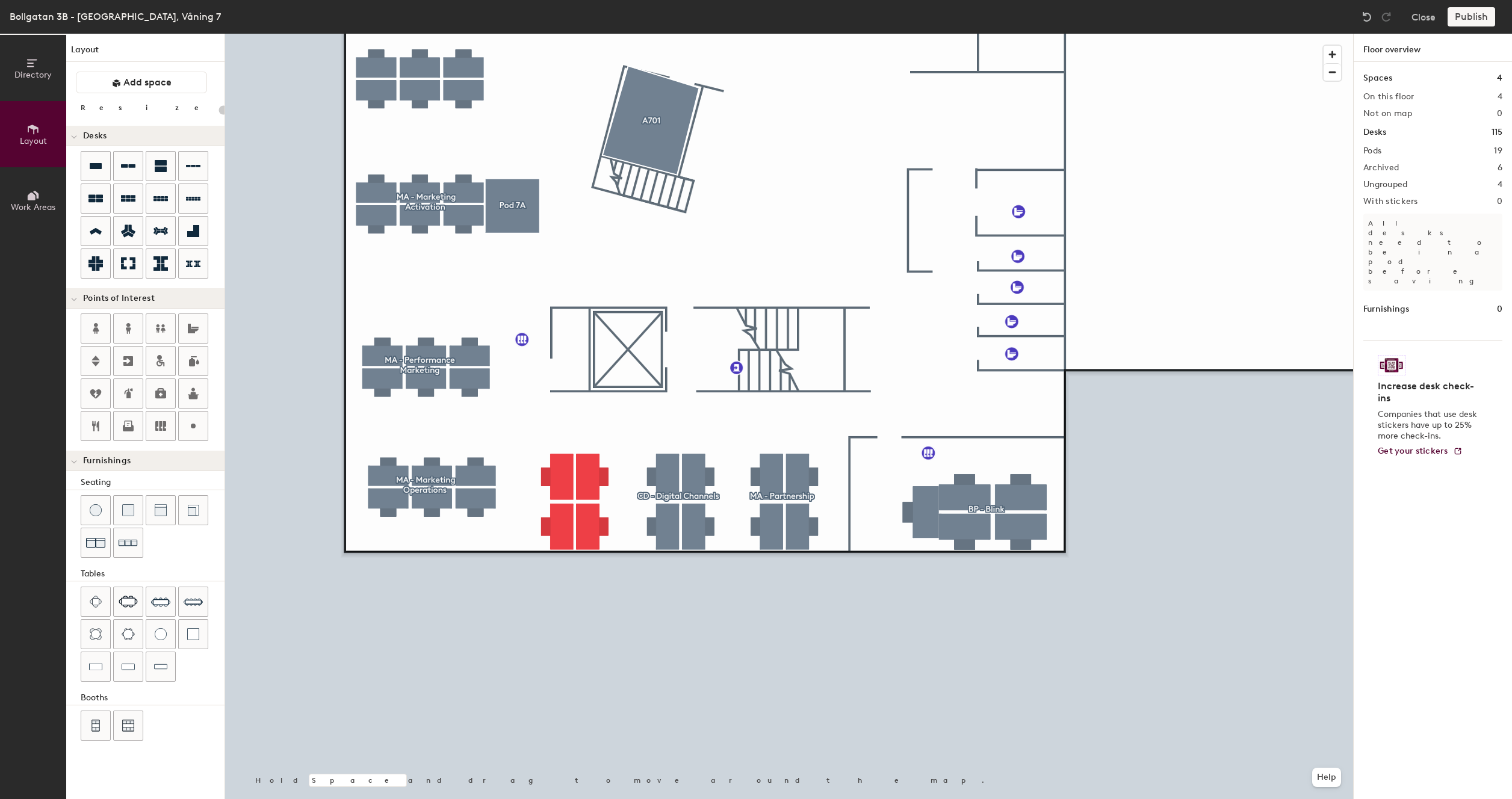
click at [589, 34] on div at bounding box center [789, 34] width 1128 height 0
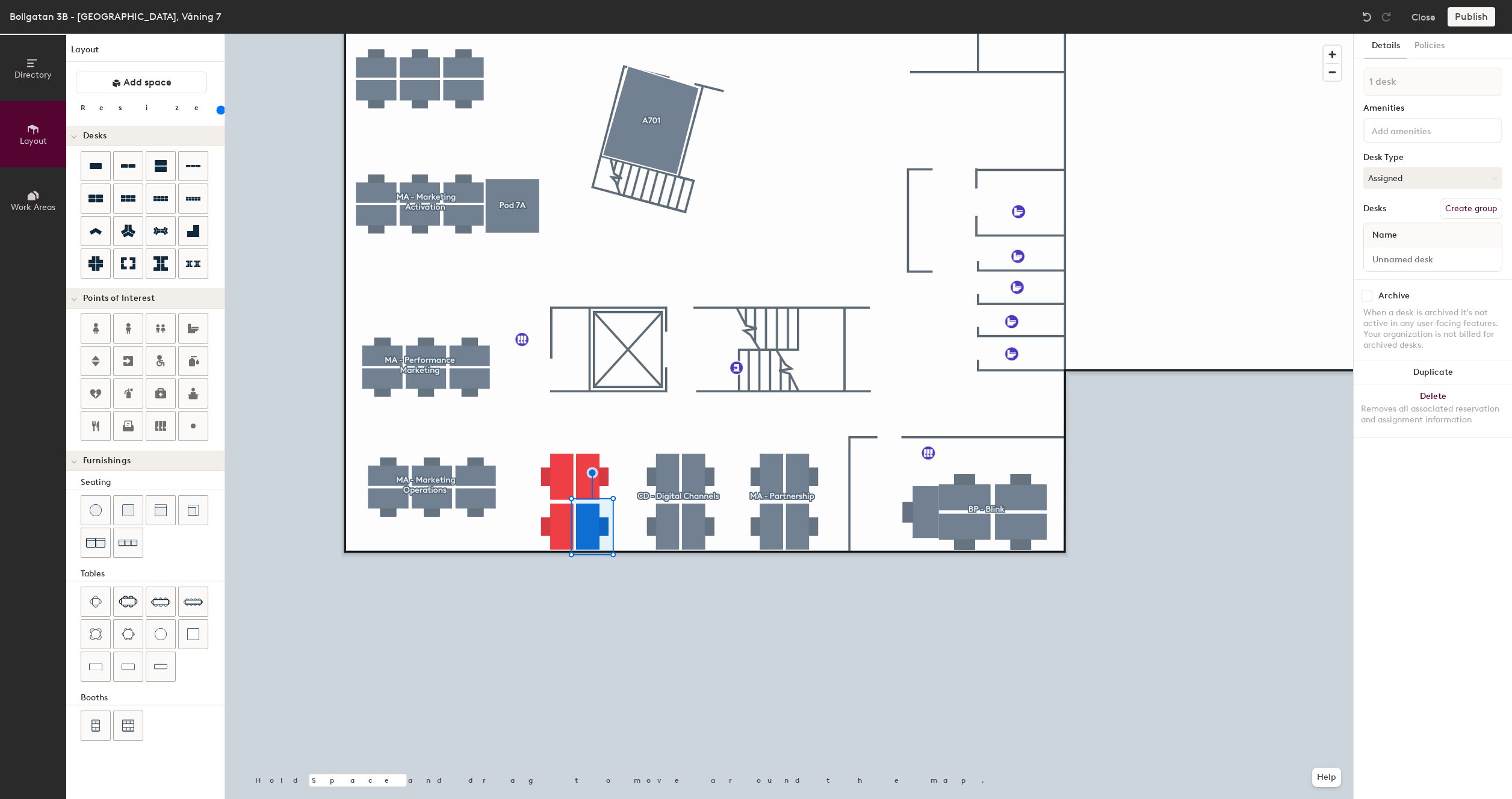
click at [1384, 134] on input at bounding box center [1424, 130] width 109 height 14
click at [1387, 176] on div "140cm Skrivbord" at bounding box center [1433, 177] width 135 height 18
click at [1188, 34] on div at bounding box center [789, 34] width 1128 height 0
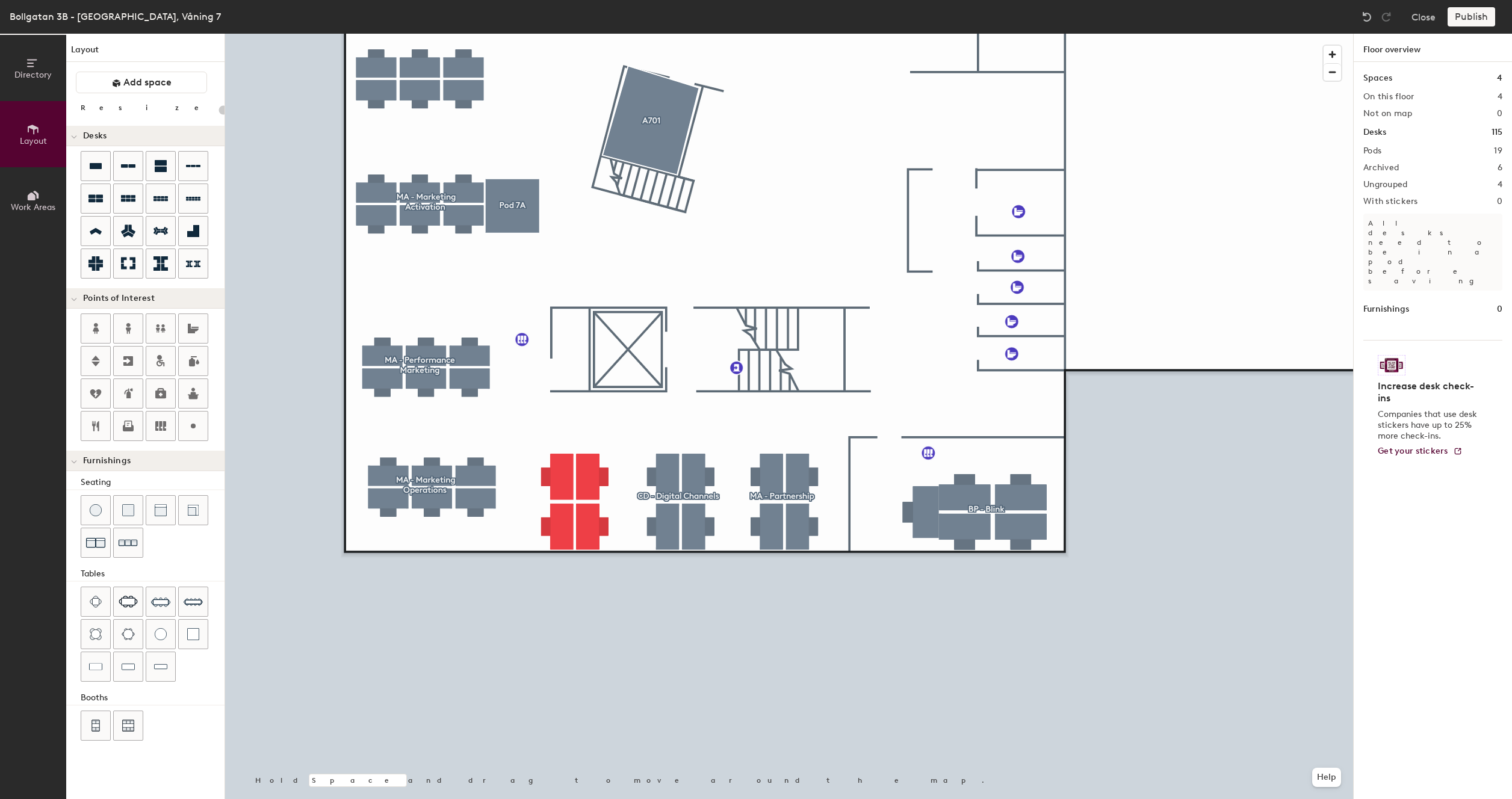
type input "160"
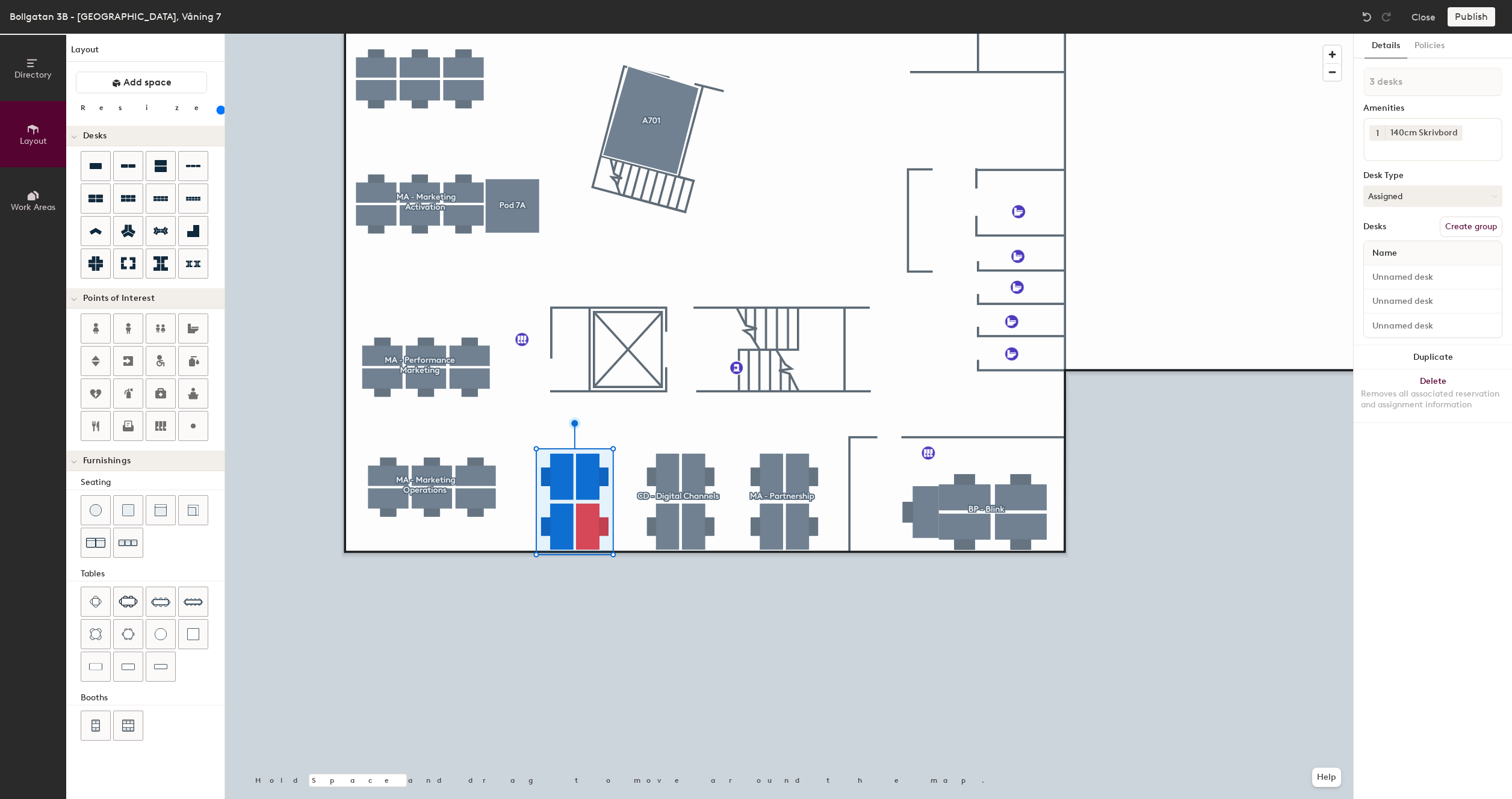
type input "4 desks"
click at [1472, 224] on button "Create group" at bounding box center [1471, 226] width 63 height 20
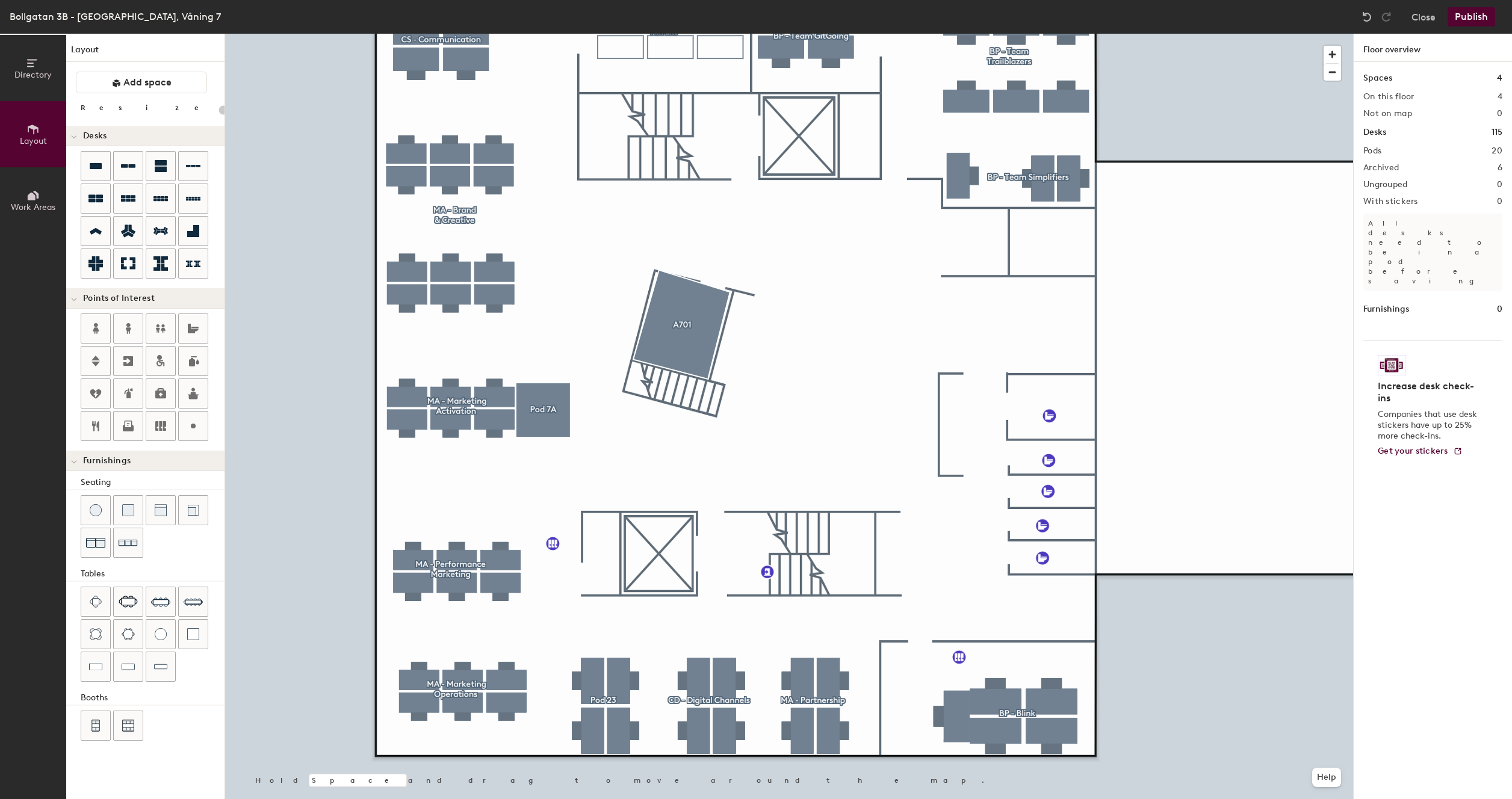
type input "160"
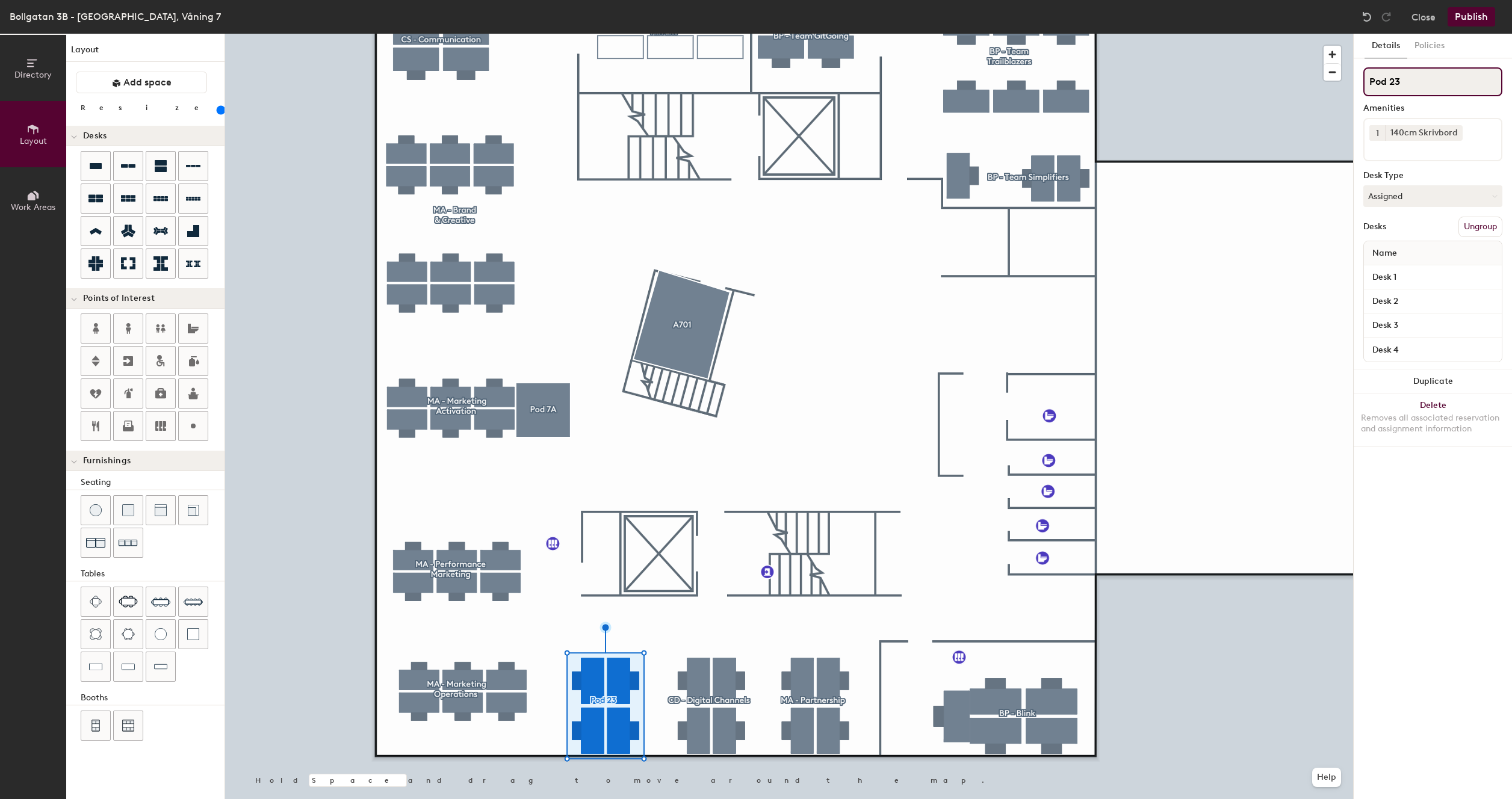
click at [1398, 84] on input "Pod 23" at bounding box center [1433, 82] width 139 height 29
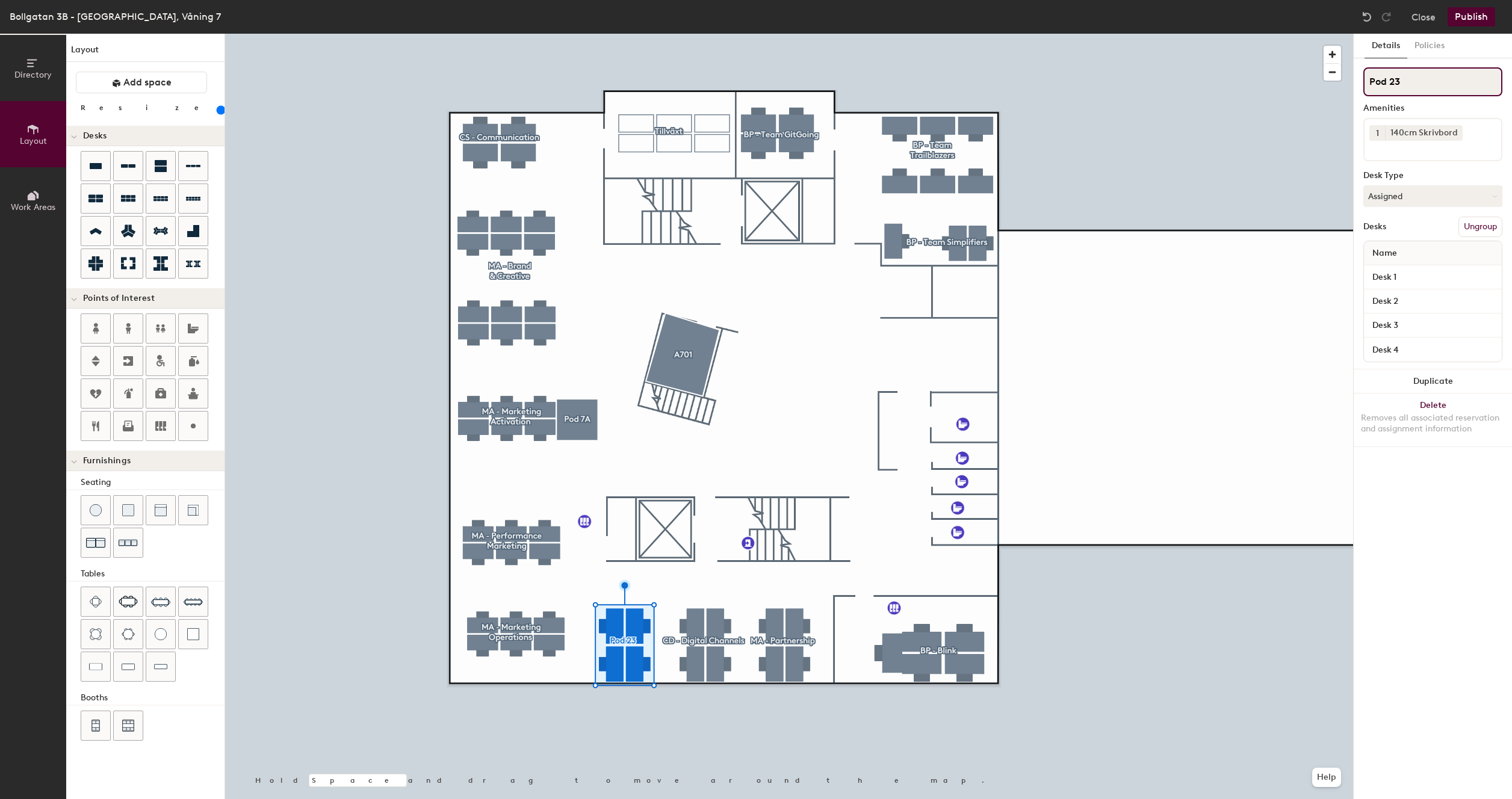
type input "."
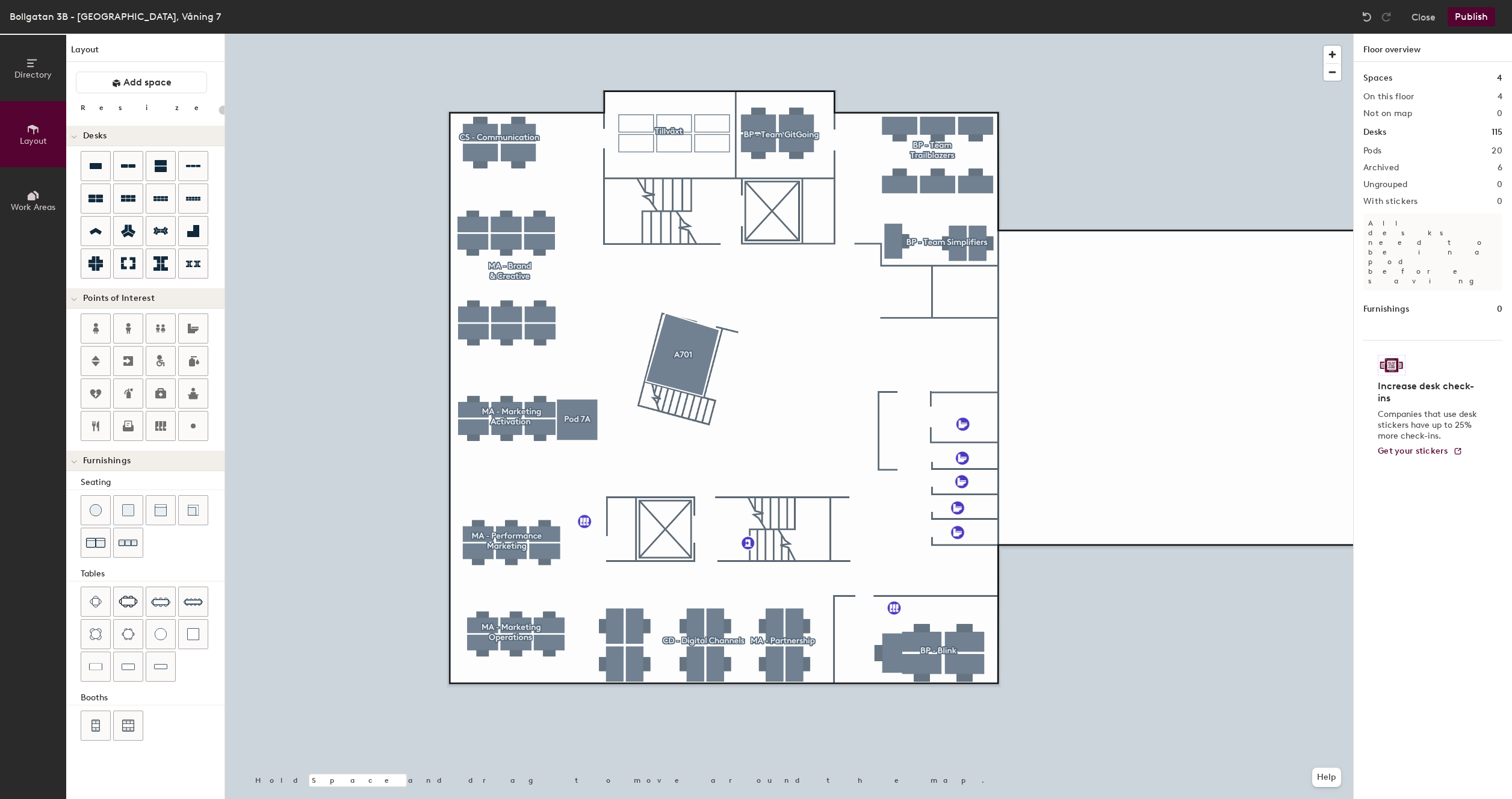
click at [640, 34] on div at bounding box center [789, 34] width 1128 height 0
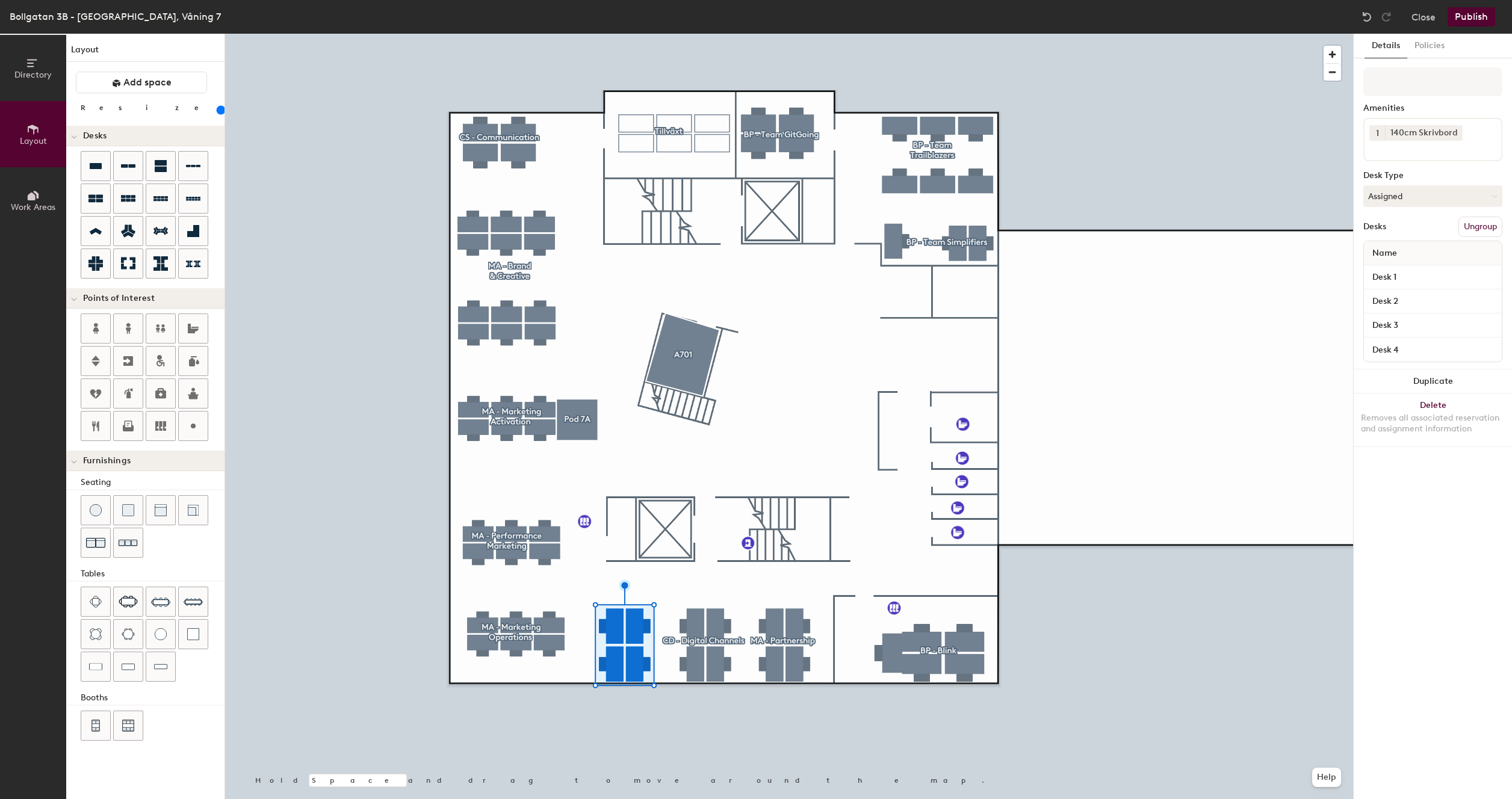
click at [1168, 34] on div at bounding box center [789, 34] width 1128 height 0
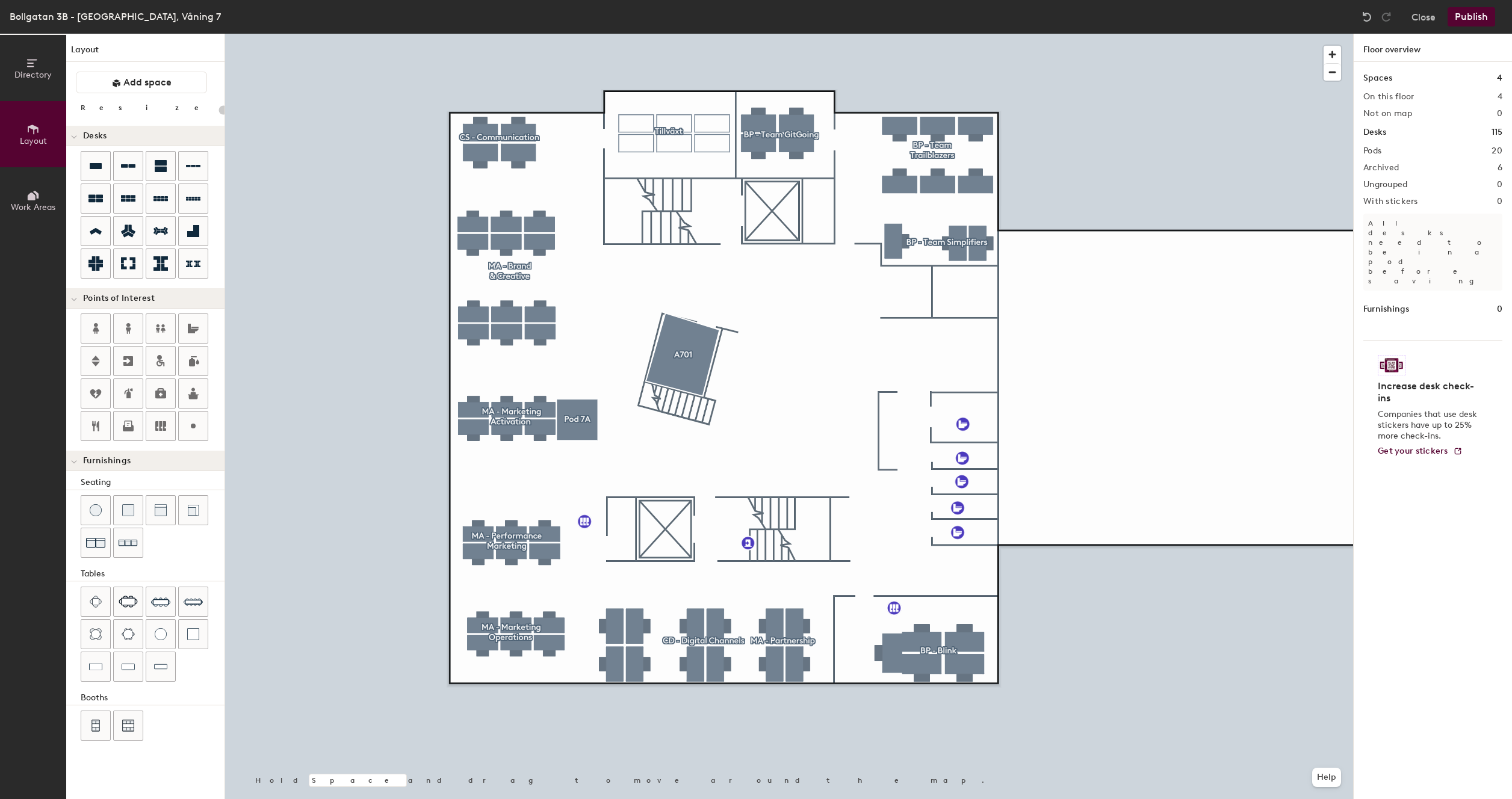
click at [1468, 15] on button "Publish" at bounding box center [1471, 16] width 47 height 19
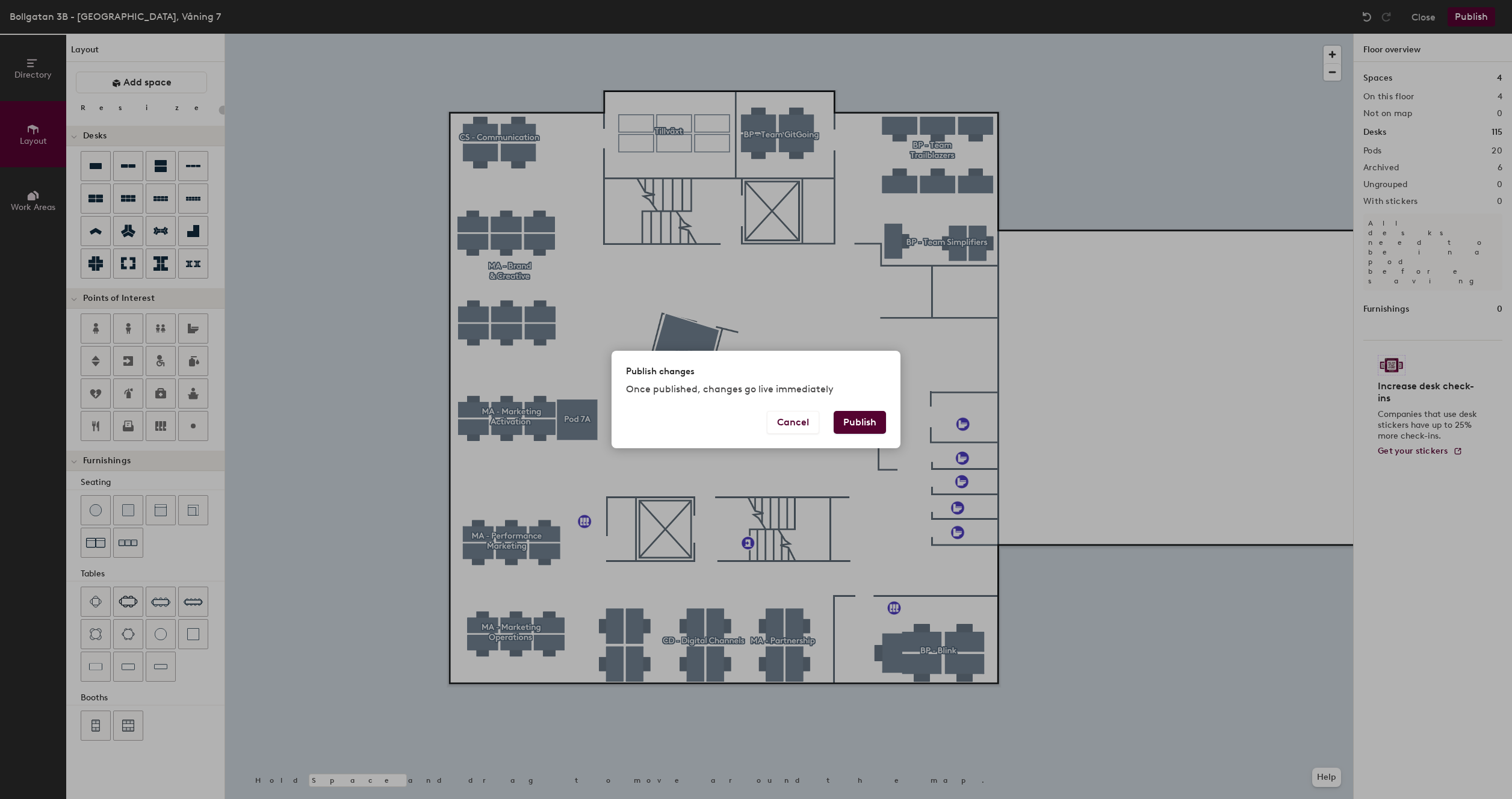
click at [868, 427] on button "Publish" at bounding box center [860, 422] width 52 height 23
type input "20"
